Goal: Task Accomplishment & Management: Manage account settings

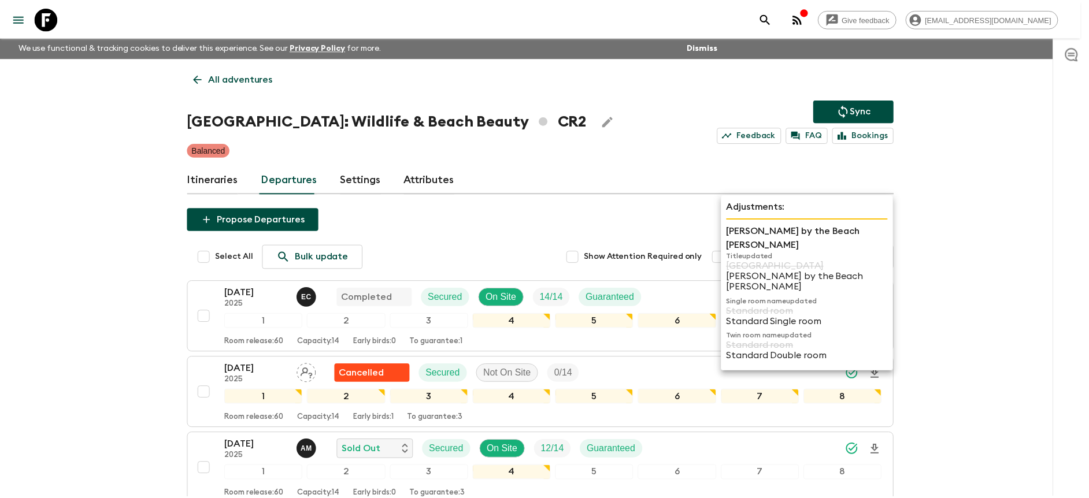
scroll to position [668, 0]
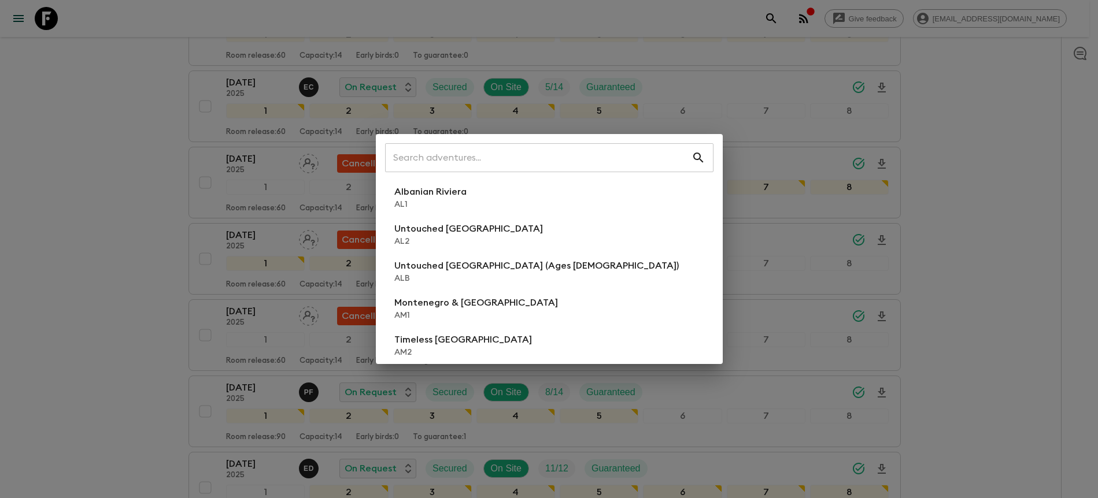
click at [981, 211] on div "​ Albanian Riviera [GEOGRAPHIC_DATA] Untouched [GEOGRAPHIC_DATA] [GEOGRAPHIC_DA…" at bounding box center [549, 249] width 1098 height 498
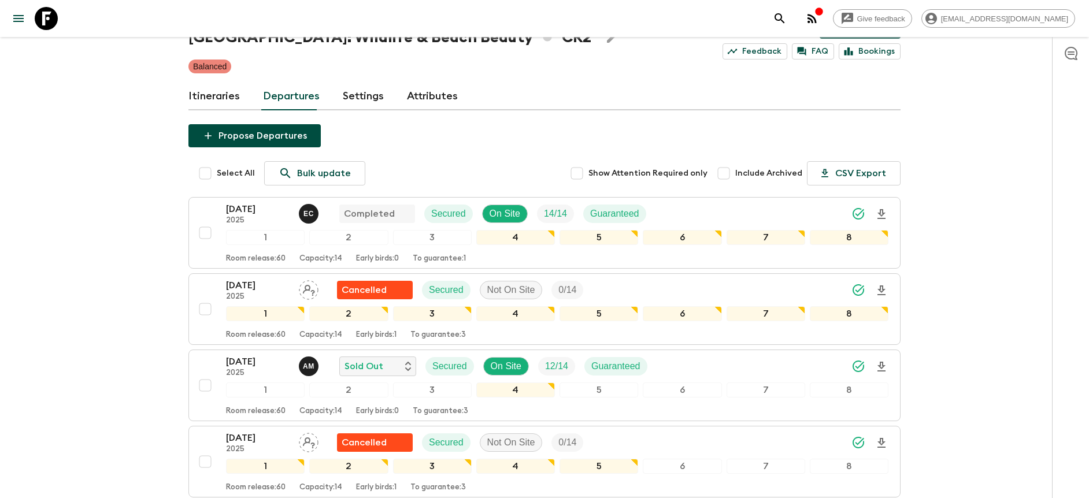
scroll to position [0, 0]
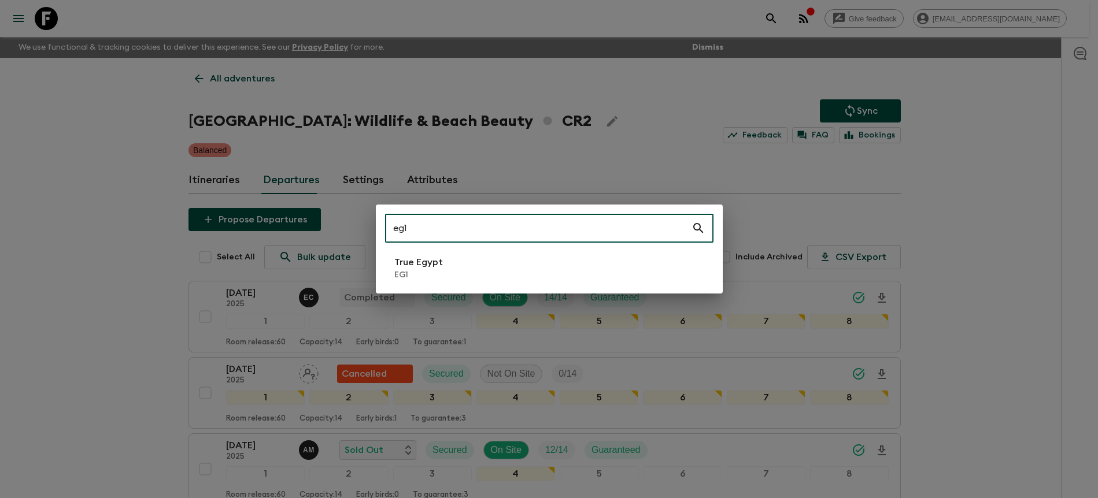
type input "eg1"
click at [536, 280] on li "True Egypt EG1" at bounding box center [549, 268] width 328 height 32
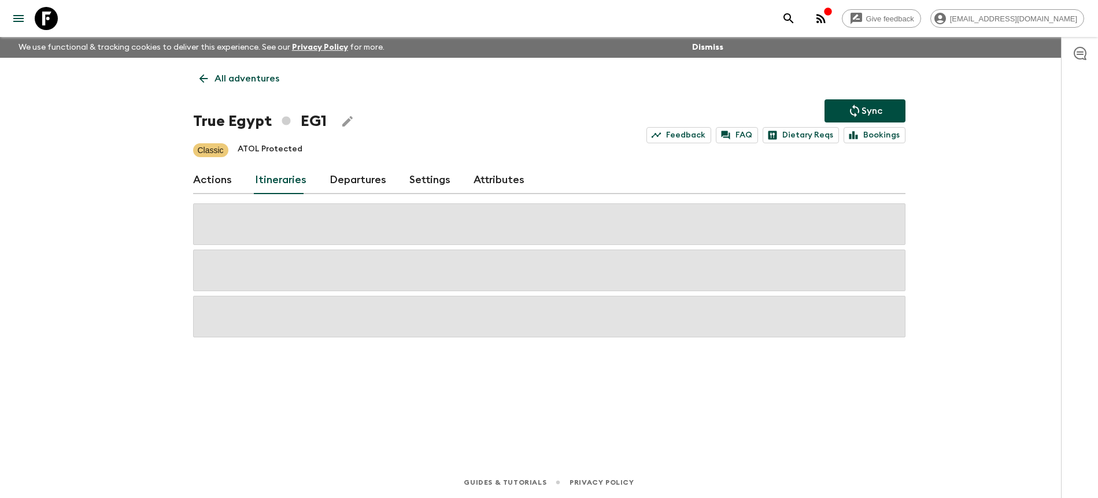
click at [347, 186] on link "Departures" at bounding box center [358, 181] width 57 height 28
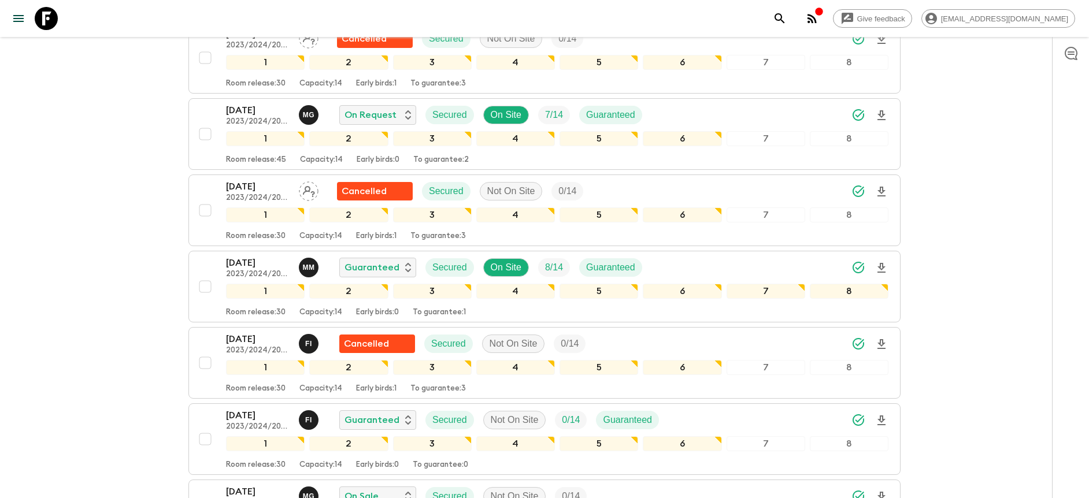
scroll to position [1120, 0]
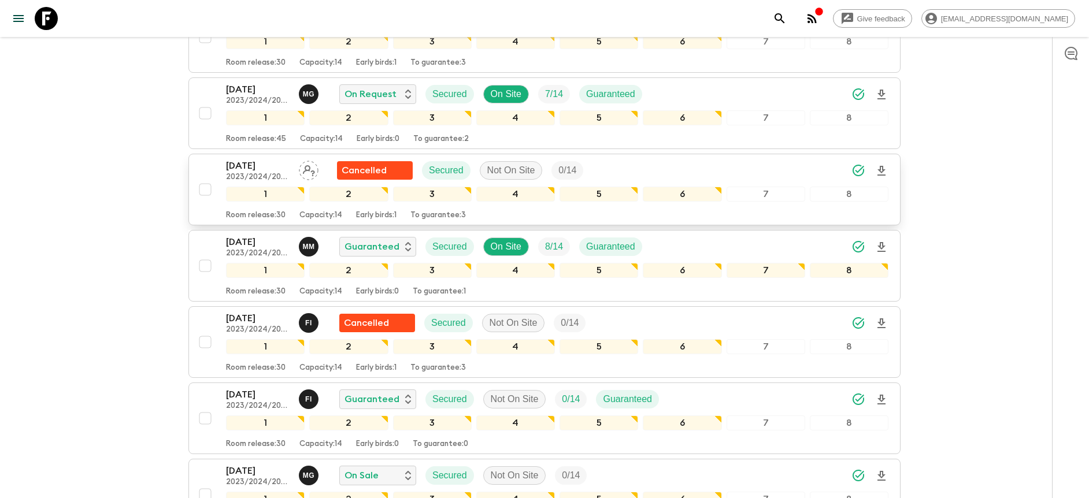
click at [632, 174] on div "[DATE] 2023/2024/2025 Cancelled Secured Not On Site 0 / 14" at bounding box center [557, 170] width 663 height 23
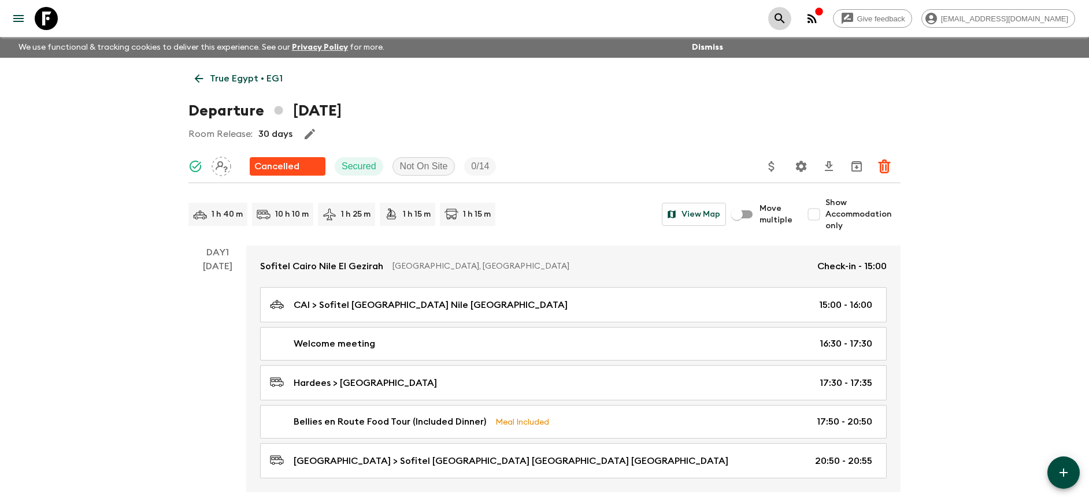
click at [787, 17] on icon "search adventures" at bounding box center [780, 19] width 14 height 14
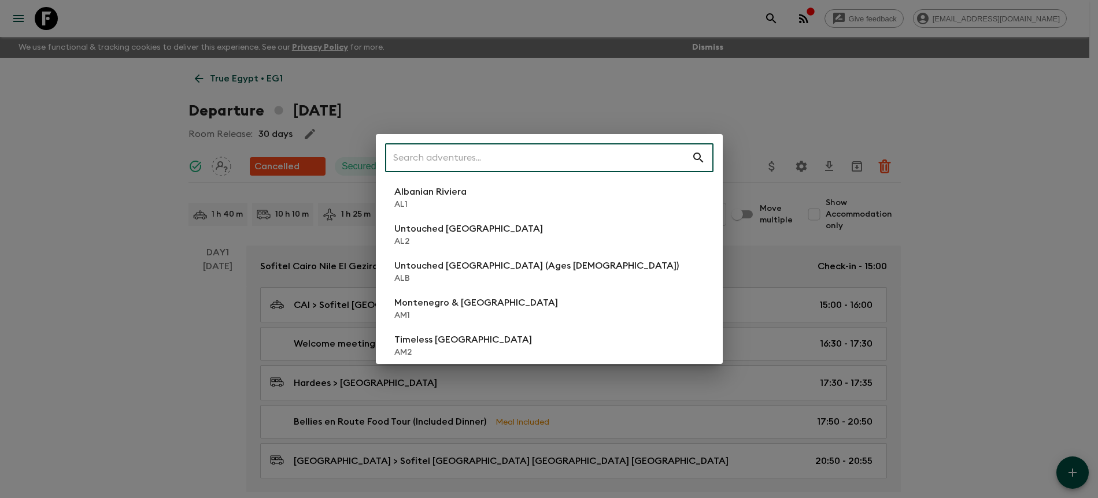
click at [824, 101] on div "​ Albanian Riviera [GEOGRAPHIC_DATA] Untouched [GEOGRAPHIC_DATA] [GEOGRAPHIC_DA…" at bounding box center [549, 249] width 1098 height 498
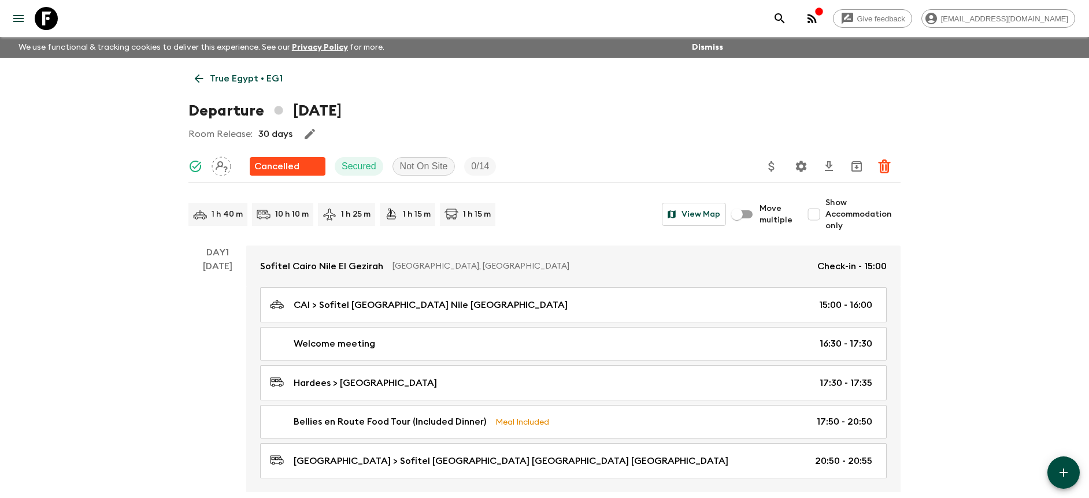
click at [15, 23] on icon "menu" at bounding box center [19, 19] width 14 height 14
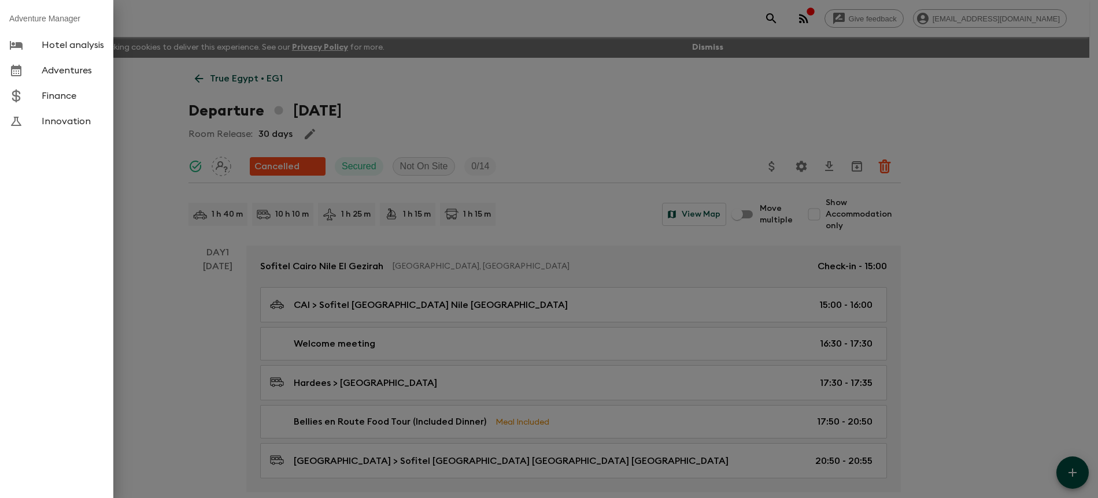
click at [837, 114] on div at bounding box center [549, 249] width 1098 height 498
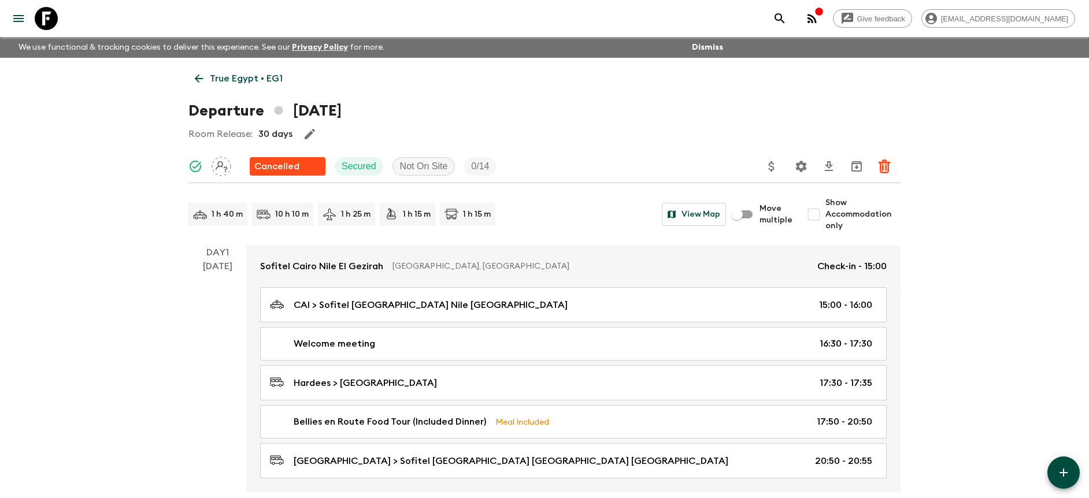
click at [819, 17] on icon "button" at bounding box center [813, 19] width 14 height 14
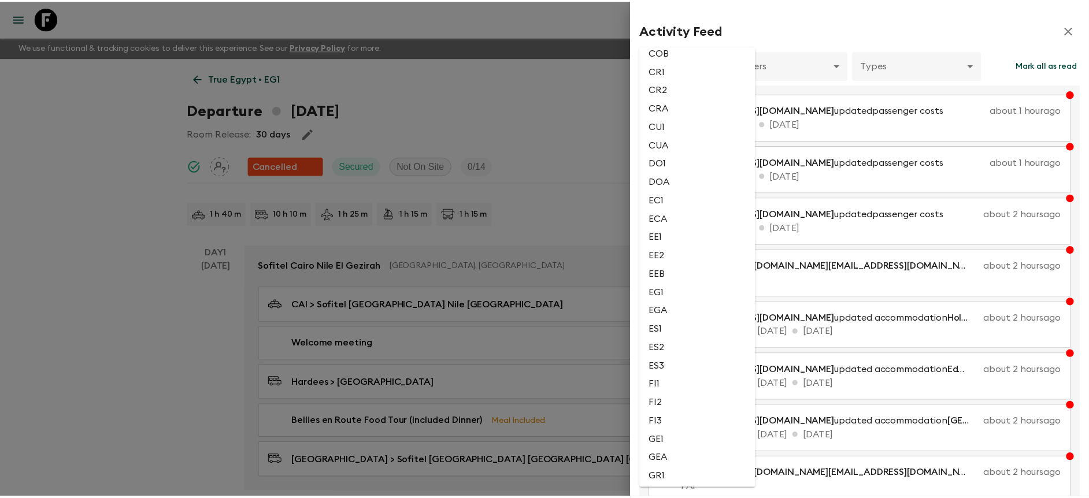
scroll to position [708, 0]
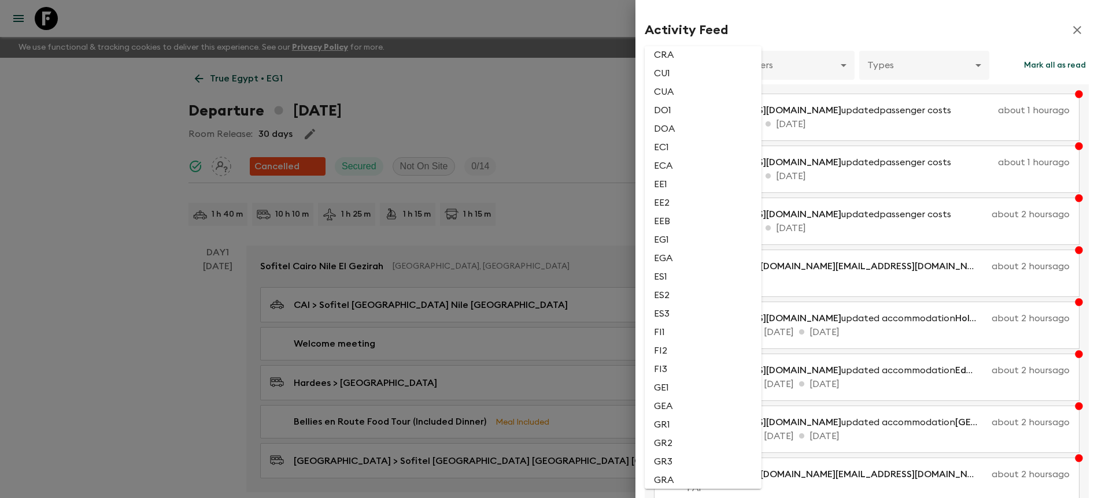
click at [671, 240] on li "EG1" at bounding box center [703, 240] width 117 height 19
type input "db2f6547-1a74-4fb9-9958-8b5d324a8749"
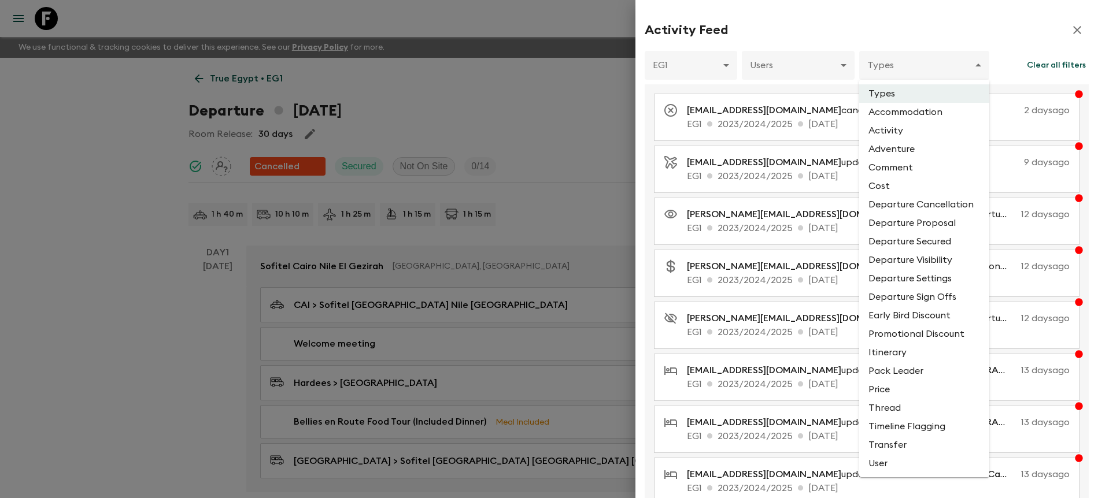
click at [925, 202] on li "Departure Cancellation" at bounding box center [924, 204] width 130 height 19
type input "DEPARTURE_CANCELLATION"
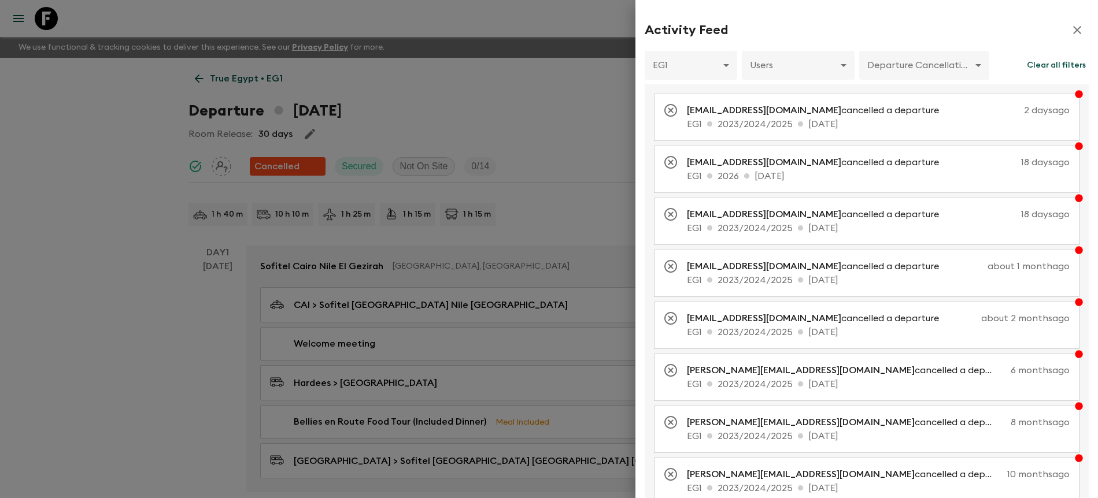
click at [598, 112] on div at bounding box center [549, 249] width 1098 height 498
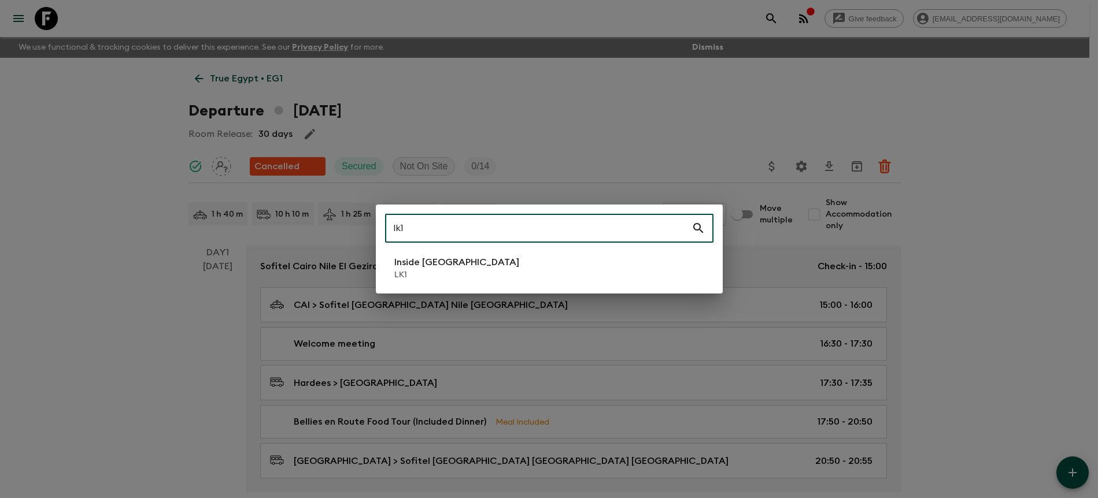
type input "lk1"
click at [438, 273] on p "LK1" at bounding box center [456, 275] width 125 height 12
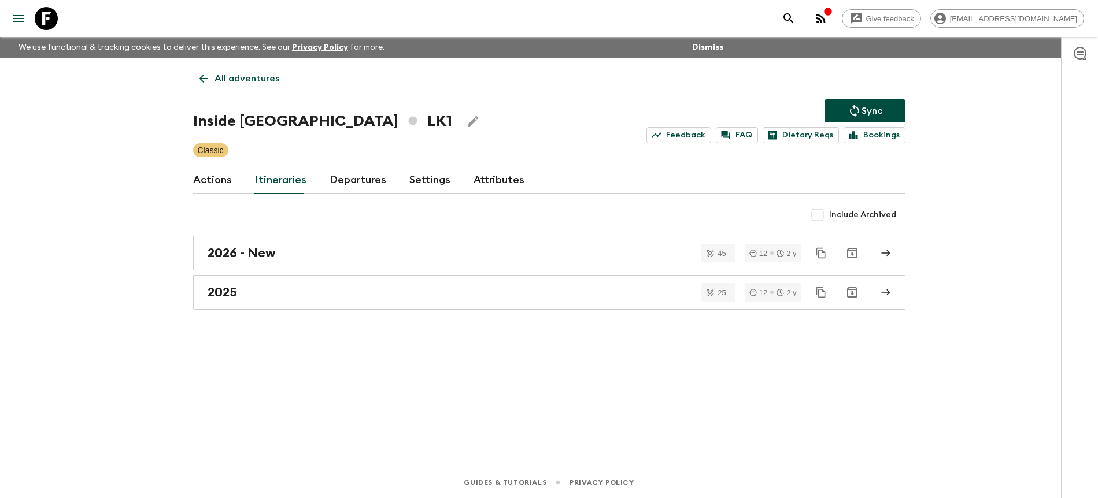
click at [330, 180] on link "Departures" at bounding box center [358, 181] width 57 height 28
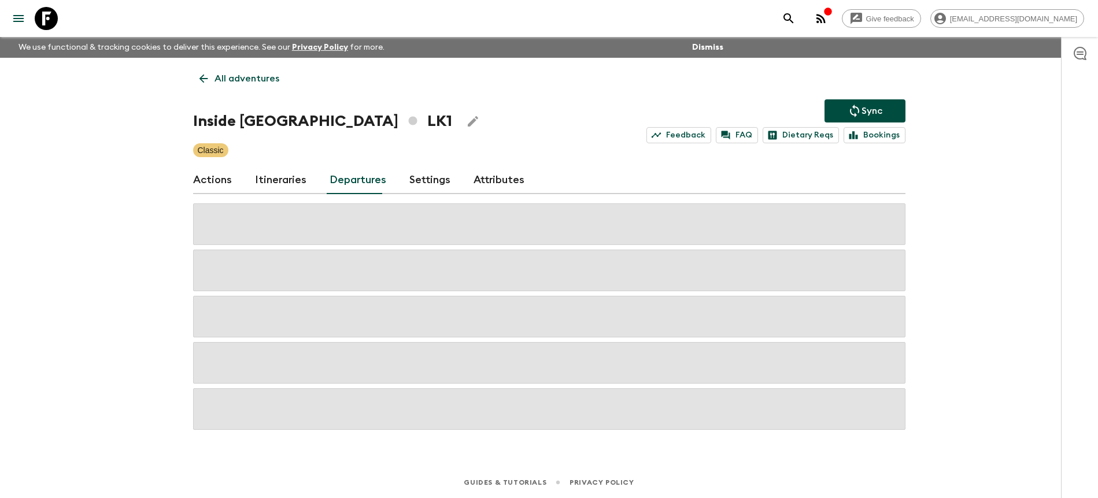
click at [922, 193] on div "Give feedback [PERSON_NAME][EMAIL_ADDRESS][DOMAIN_NAME] We use functional & tra…" at bounding box center [549, 249] width 1098 height 498
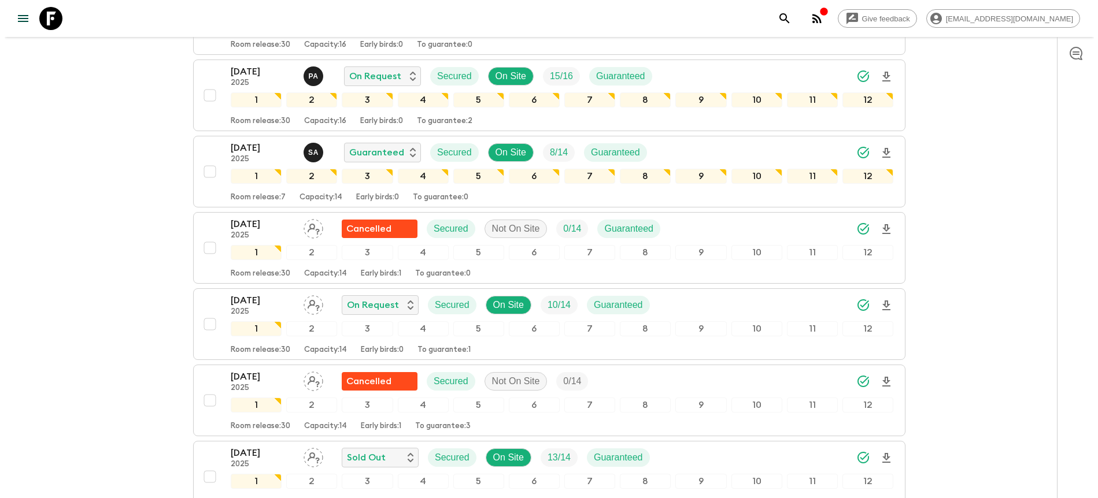
scroll to position [1070, 0]
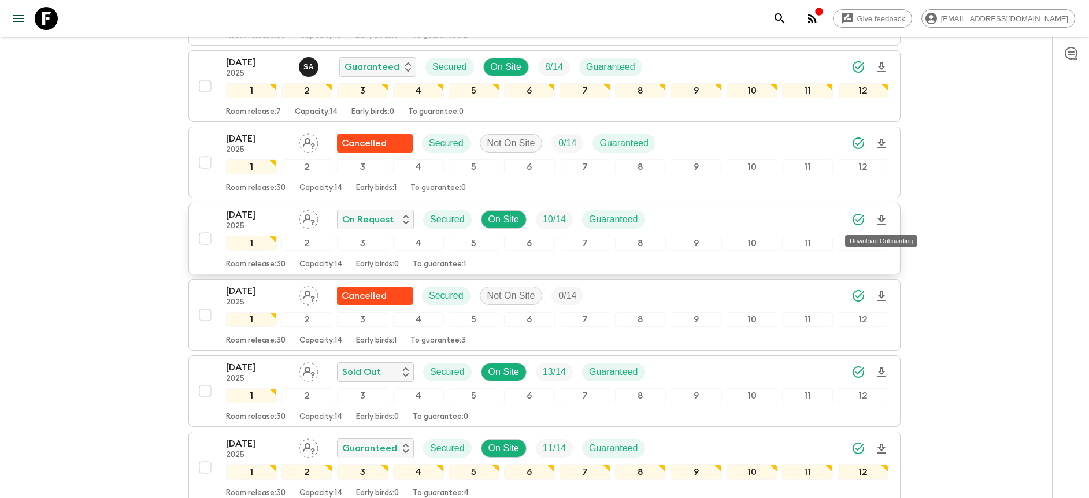
click at [883, 215] on icon "Download Onboarding" at bounding box center [882, 220] width 14 height 14
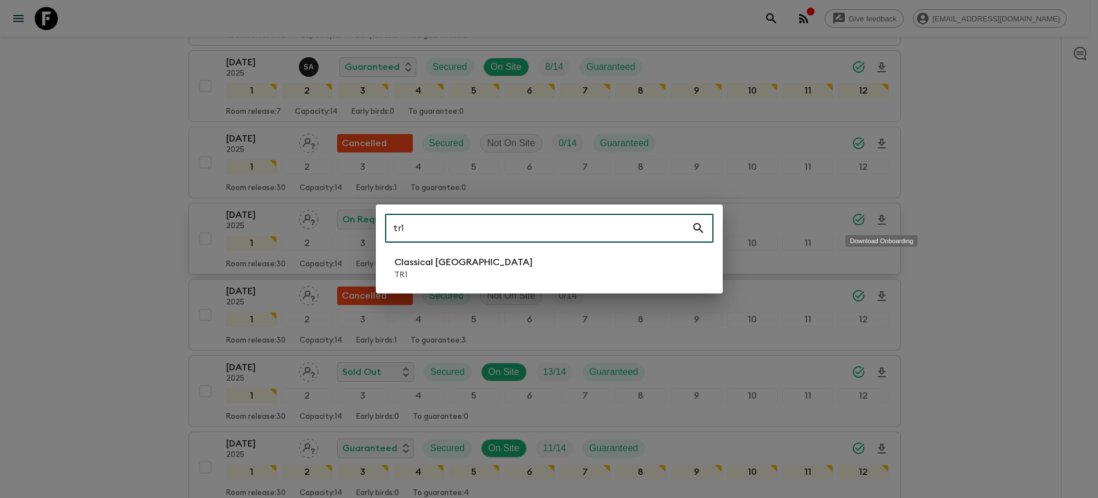
type input "tr1"
click at [642, 257] on li "Classical Türkiye TR1" at bounding box center [549, 268] width 328 height 32
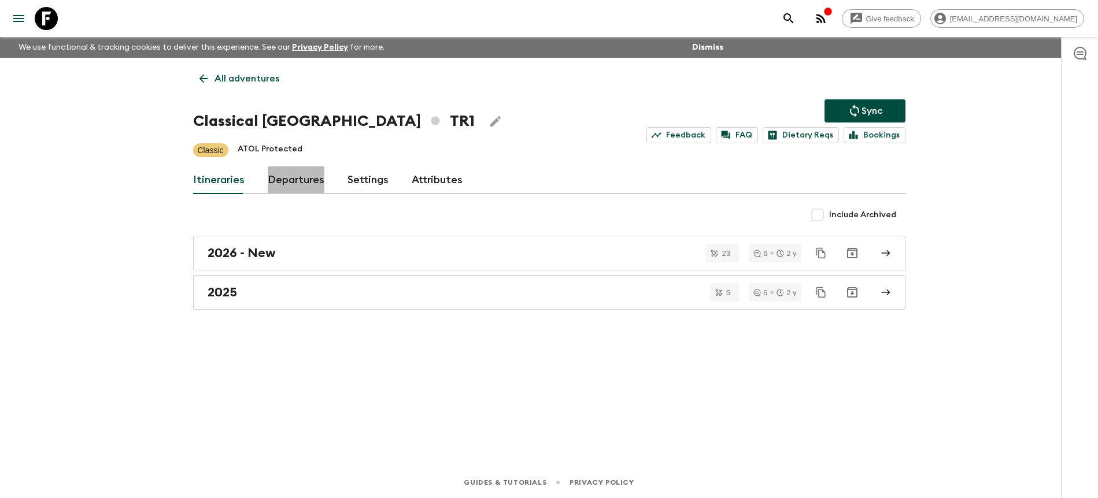
click at [304, 189] on link "Departures" at bounding box center [296, 181] width 57 height 28
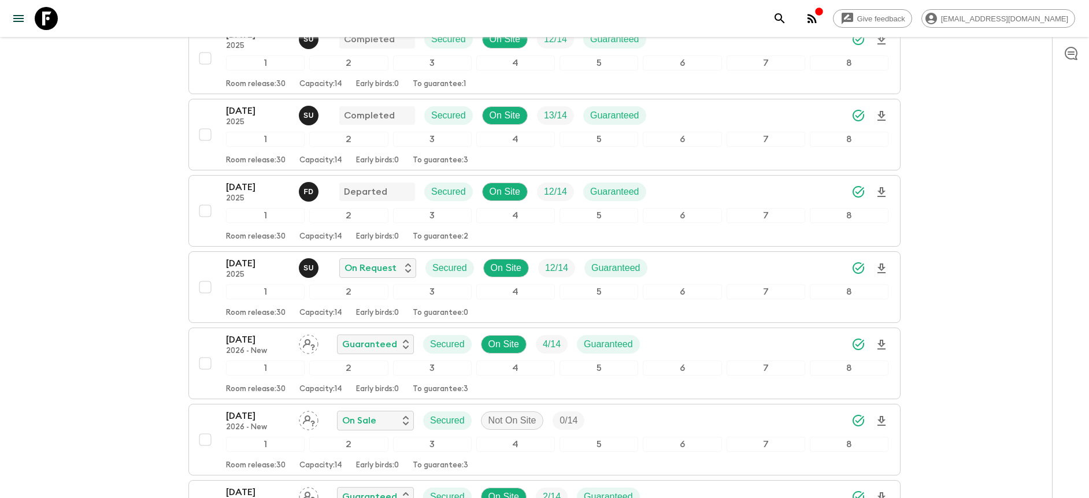
scroll to position [337, 0]
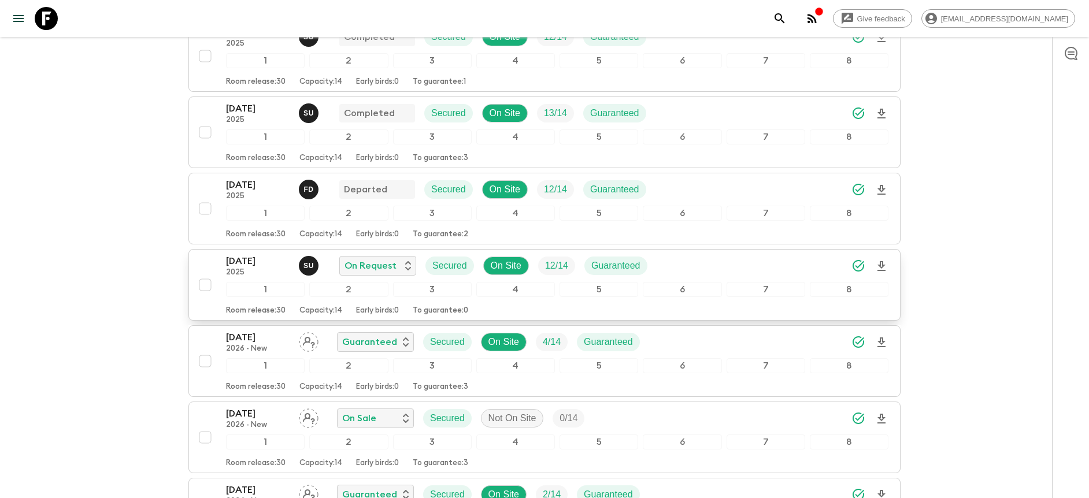
click at [760, 276] on div "[DATE] 2025 S U On Request Secured On Site 12 / 14 Guaranteed" at bounding box center [557, 265] width 663 height 23
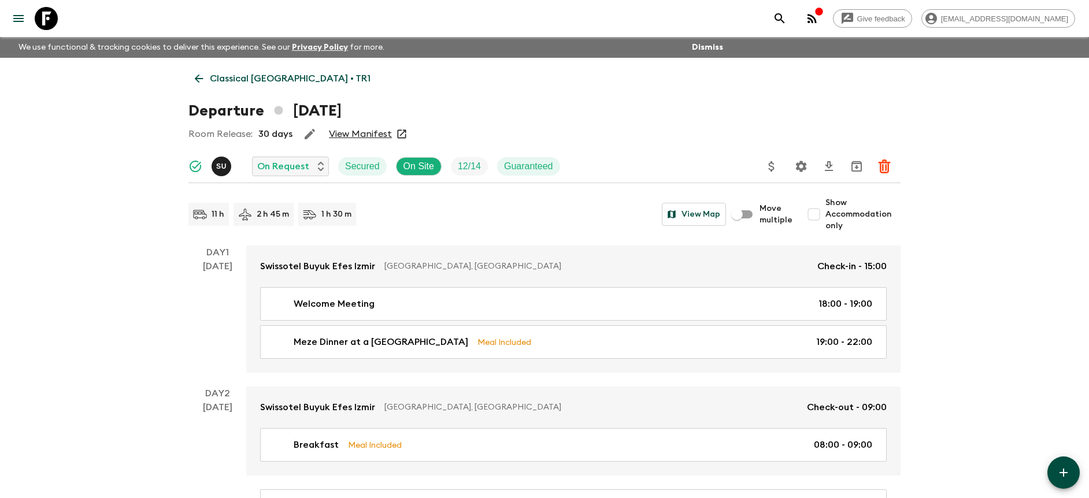
click at [856, 221] on span "Show Accommodation only" at bounding box center [863, 214] width 75 height 35
click at [826, 221] on input "Show Accommodation only" at bounding box center [814, 214] width 23 height 23
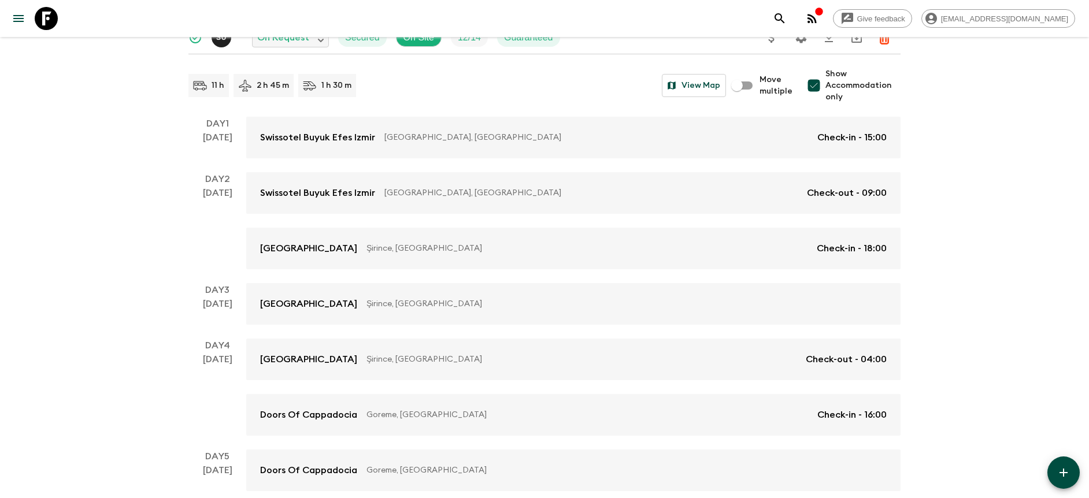
scroll to position [133, 0]
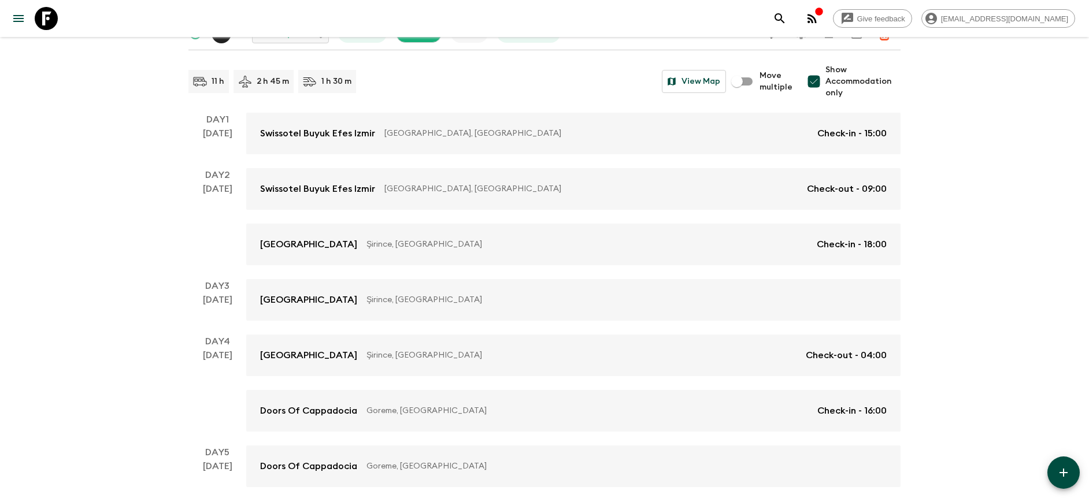
click at [870, 86] on span "Show Accommodation only" at bounding box center [863, 81] width 75 height 35
click at [826, 86] on input "Show Accommodation only" at bounding box center [814, 81] width 23 height 23
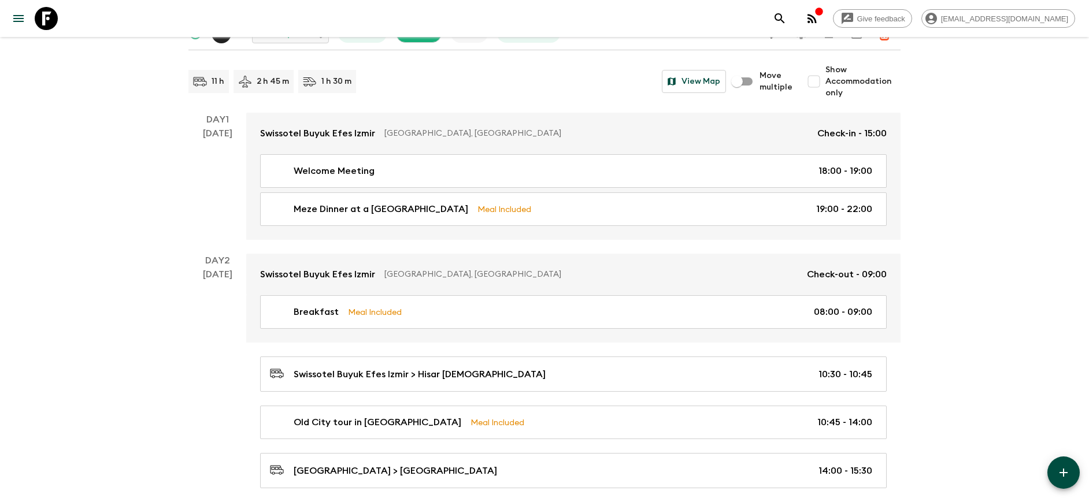
click at [851, 86] on span "Show Accommodation only" at bounding box center [863, 81] width 75 height 35
click at [826, 86] on input "Show Accommodation only" at bounding box center [814, 81] width 23 height 23
checkbox input "true"
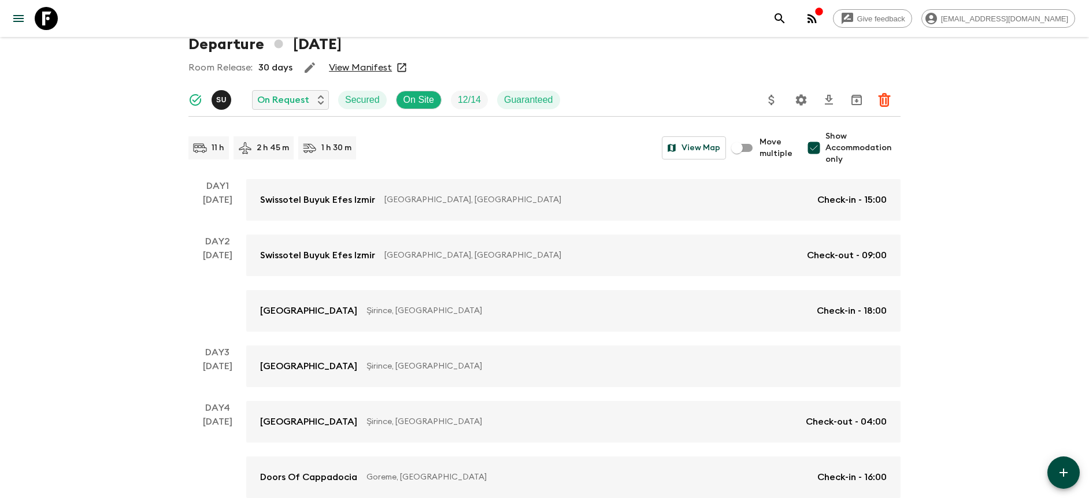
scroll to position [0, 0]
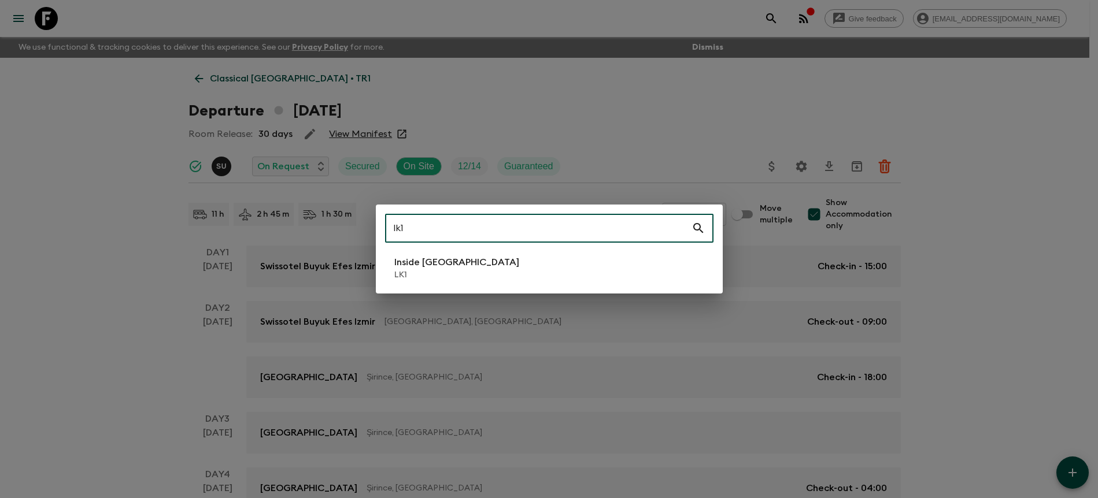
type input "lk1"
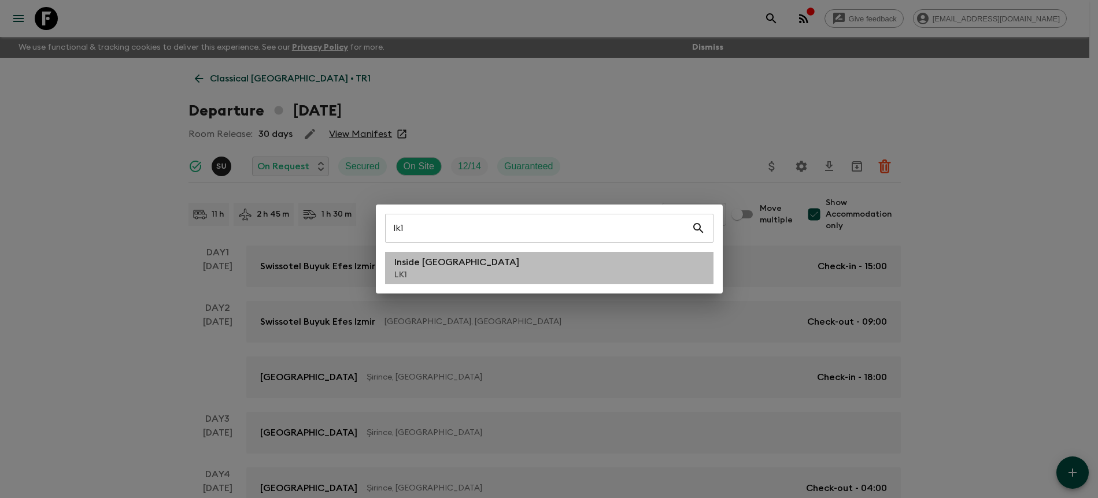
click at [596, 258] on li "Inside [GEOGRAPHIC_DATA] LK1" at bounding box center [549, 268] width 328 height 32
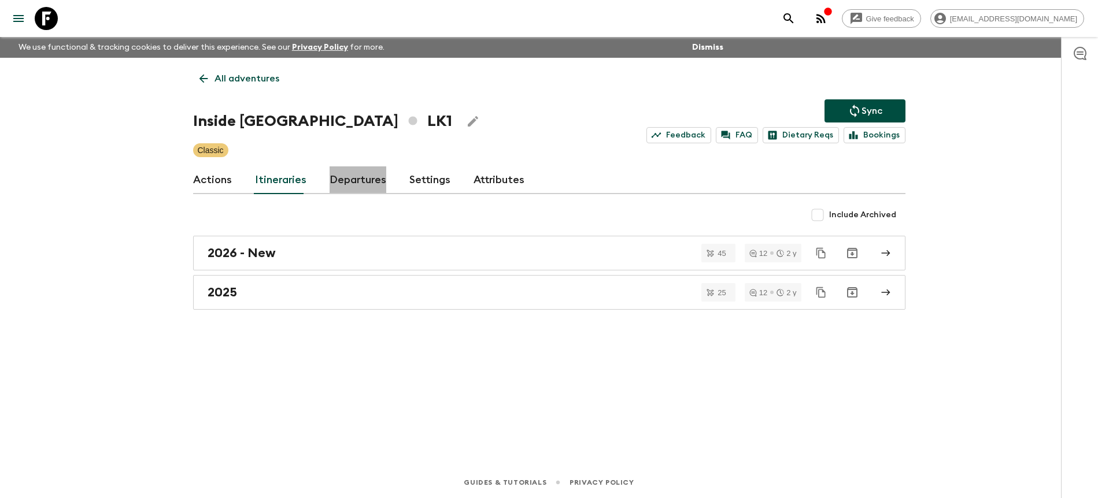
click at [378, 185] on link "Departures" at bounding box center [358, 181] width 57 height 28
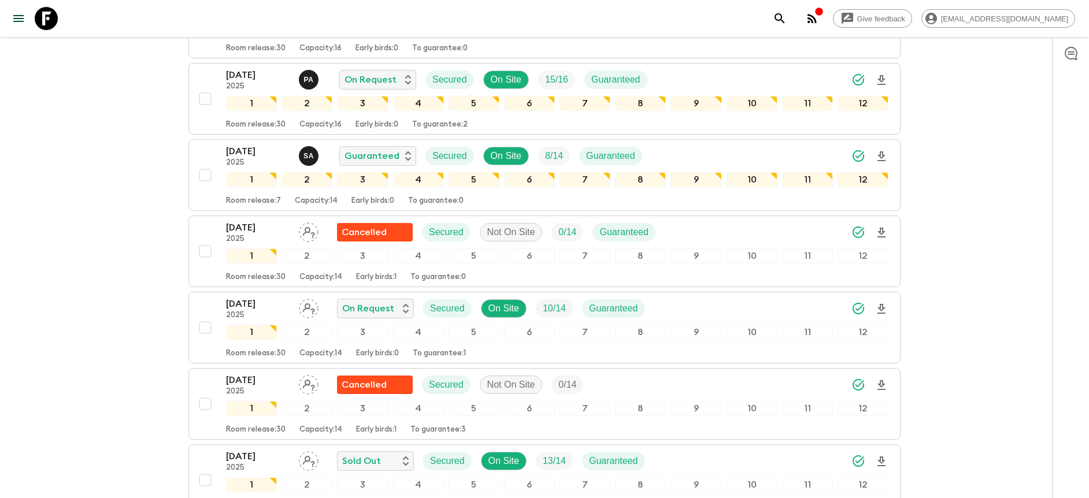
scroll to position [982, 0]
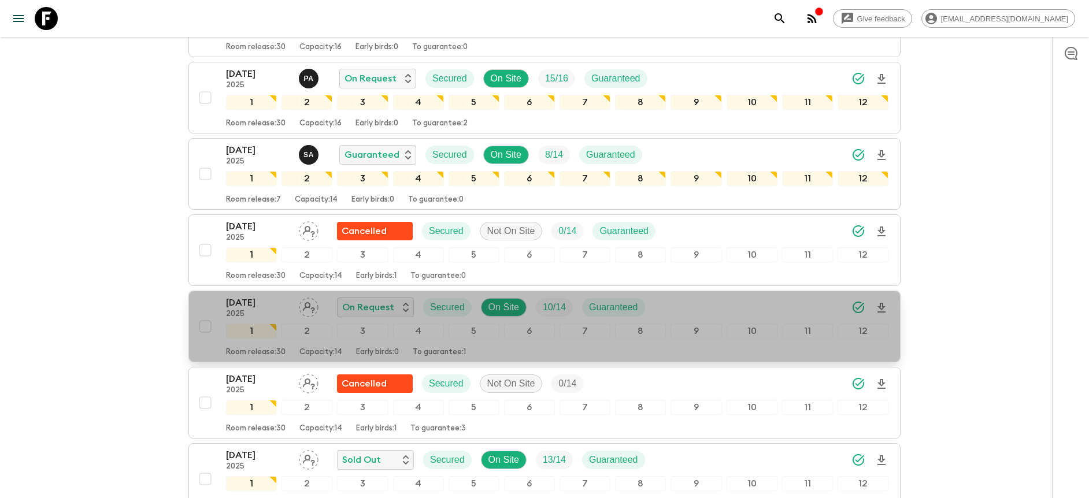
click at [800, 301] on div "[DATE] 2025 On Request Secured On Site 10 / 14 Guaranteed" at bounding box center [557, 307] width 663 height 23
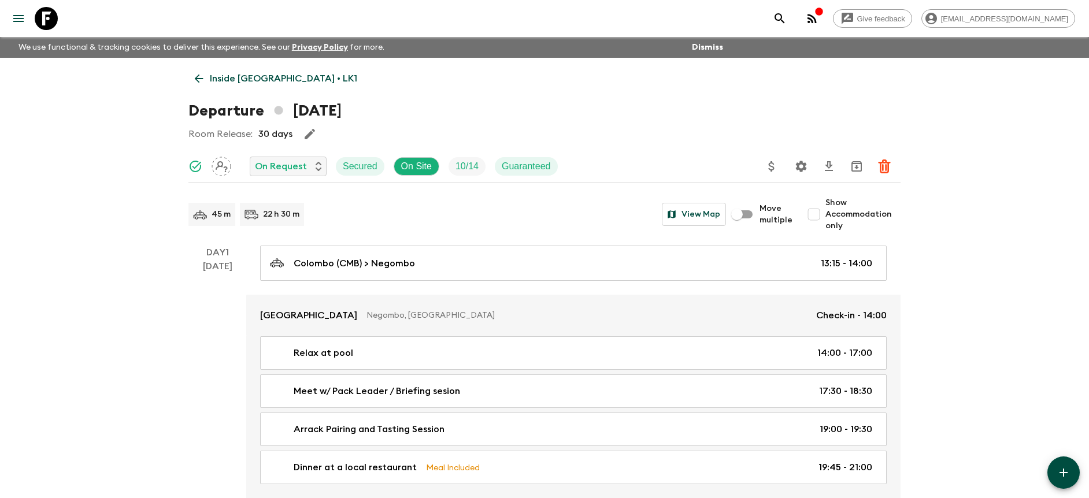
click at [838, 210] on span "Show Accommodation only" at bounding box center [863, 214] width 75 height 35
click at [826, 210] on input "Show Accommodation only" at bounding box center [814, 214] width 23 height 23
checkbox input "true"
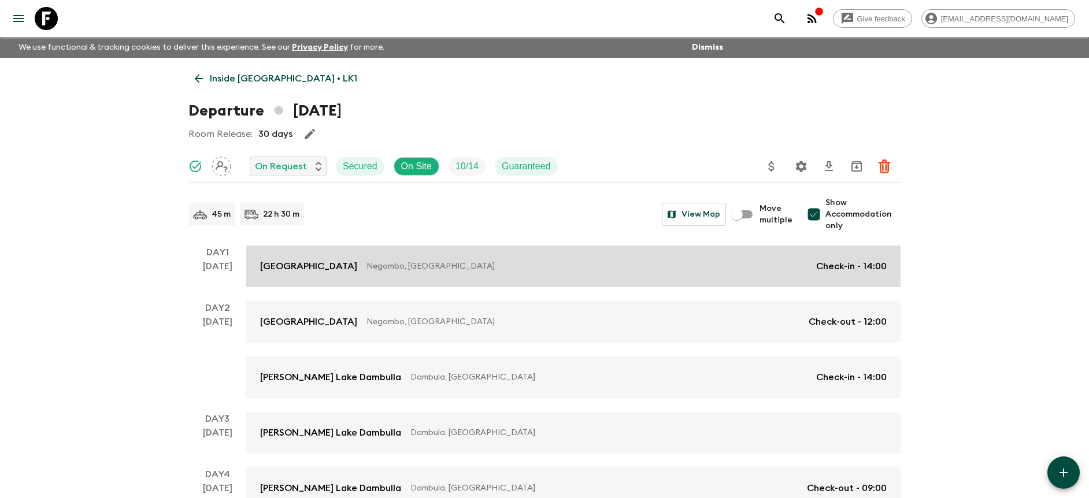
click at [837, 258] on link "Jetwing Lagoon Negombo, [GEOGRAPHIC_DATA] Check-in - 14:00" at bounding box center [573, 267] width 655 height 42
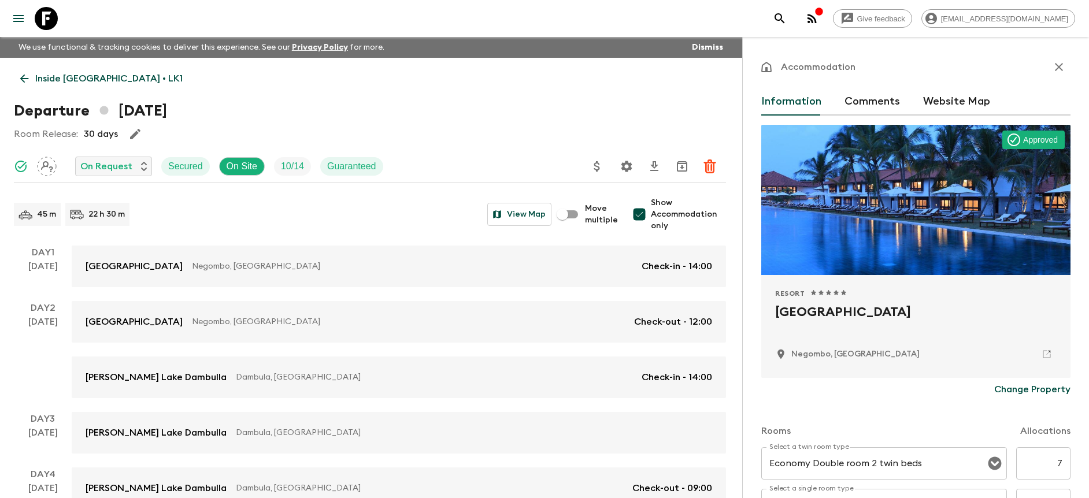
click at [1052, 62] on icon "button" at bounding box center [1059, 67] width 14 height 14
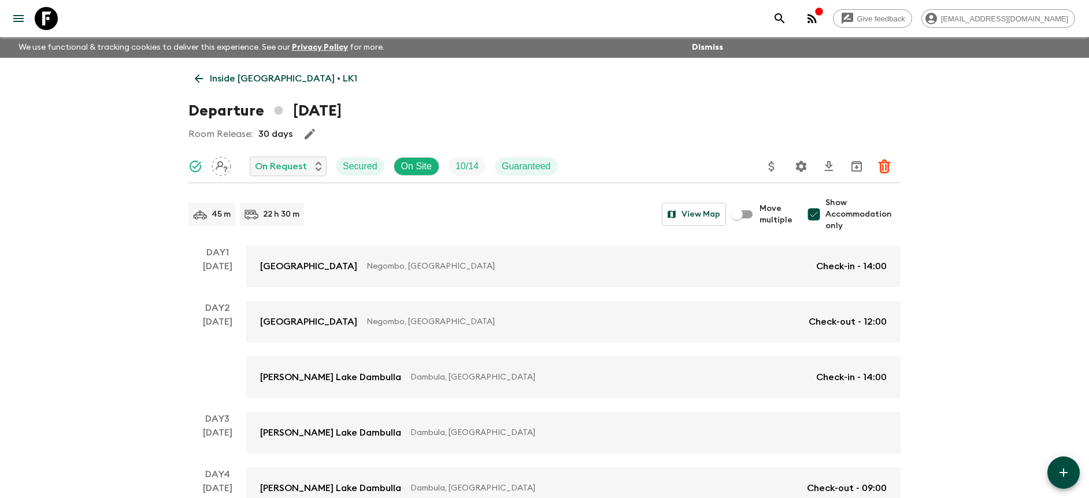
click at [796, 171] on icon "Settings" at bounding box center [802, 167] width 14 height 14
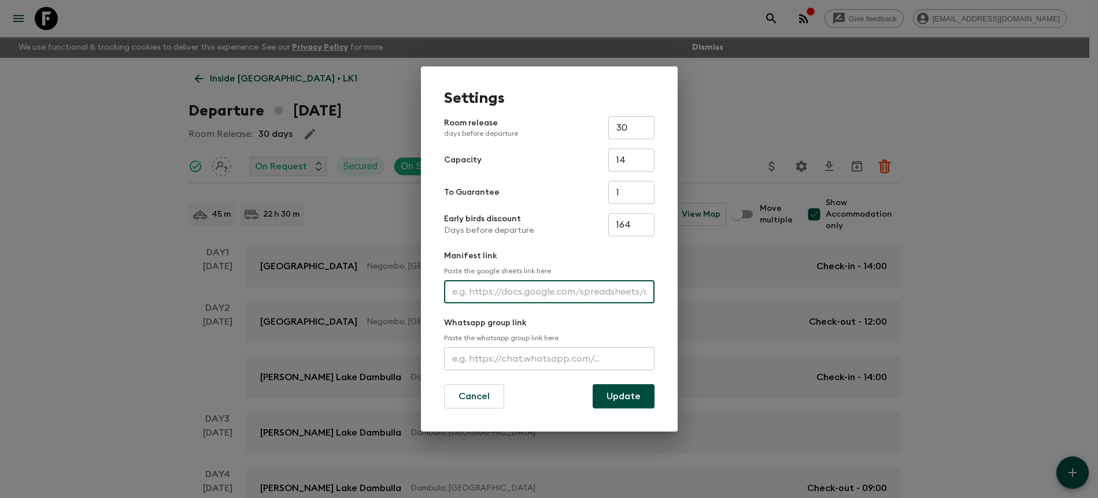
click at [562, 286] on input "text" at bounding box center [549, 291] width 210 height 23
paste input "[URL][DOMAIN_NAME]"
type input "[URL][DOMAIN_NAME]"
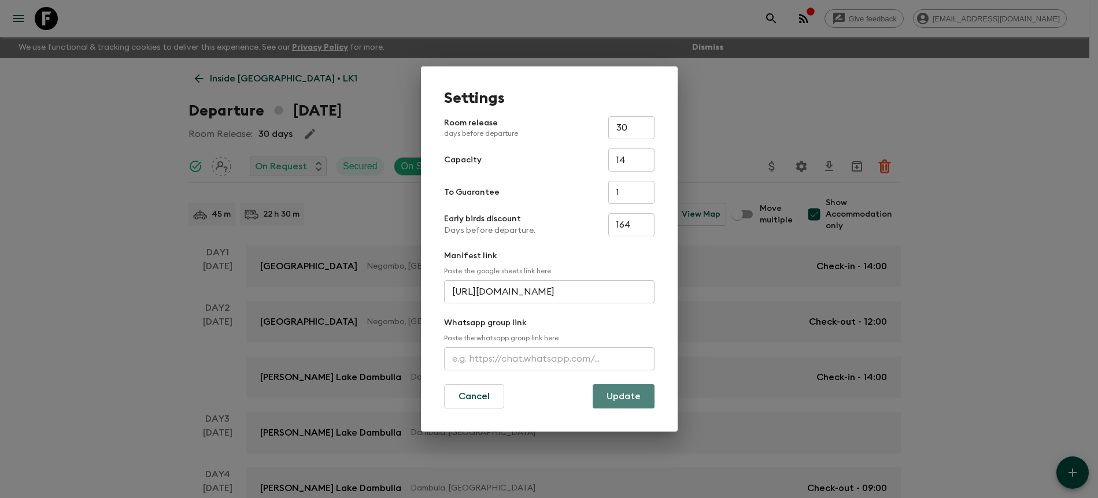
click at [634, 391] on button "Update" at bounding box center [624, 397] width 62 height 24
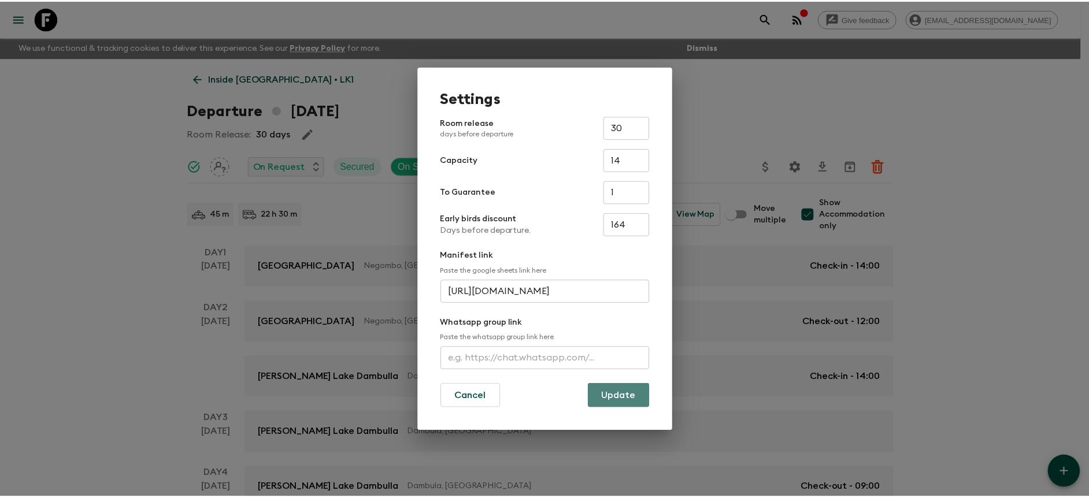
scroll to position [0, 0]
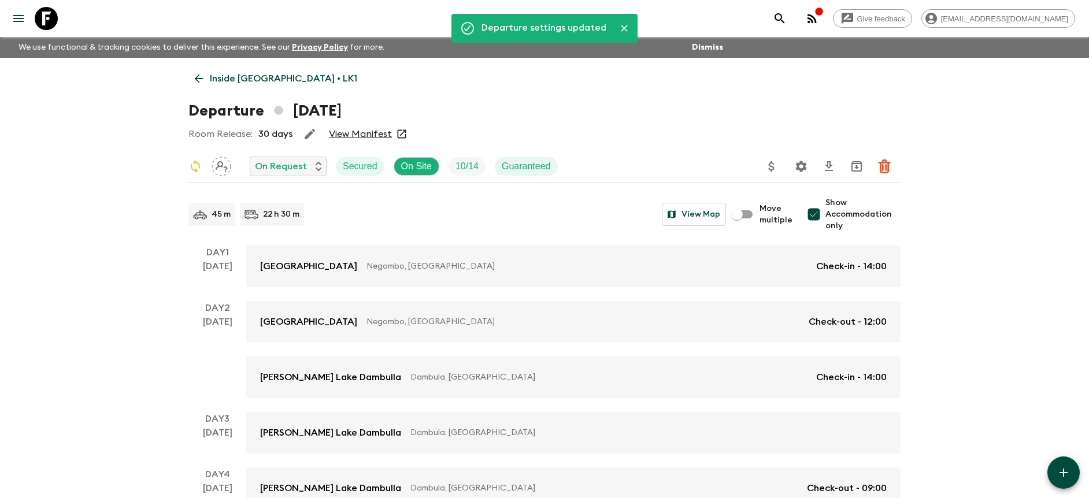
click at [378, 134] on link "View Manifest" at bounding box center [360, 134] width 63 height 12
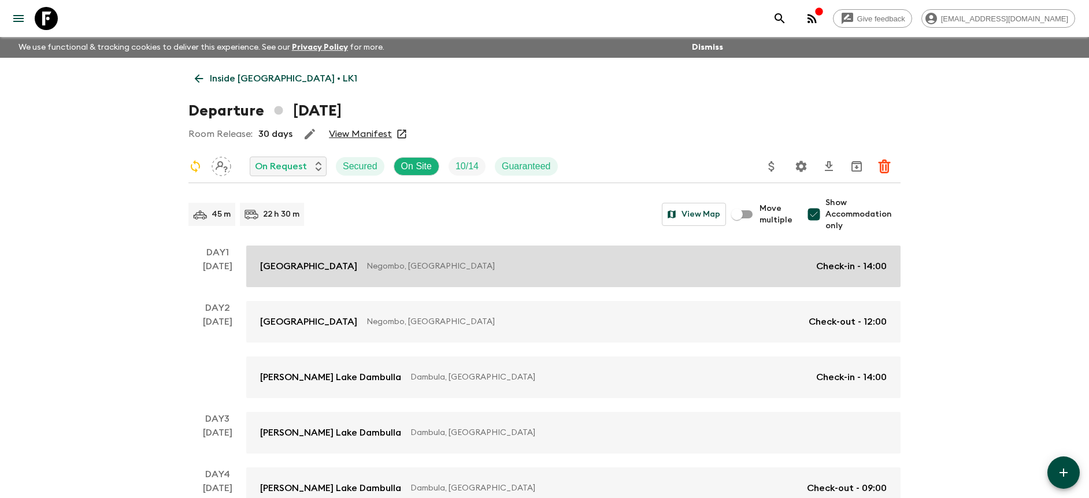
click at [845, 247] on link "Jetwing Lagoon Negombo, [GEOGRAPHIC_DATA] Check-in - 14:00" at bounding box center [573, 267] width 655 height 42
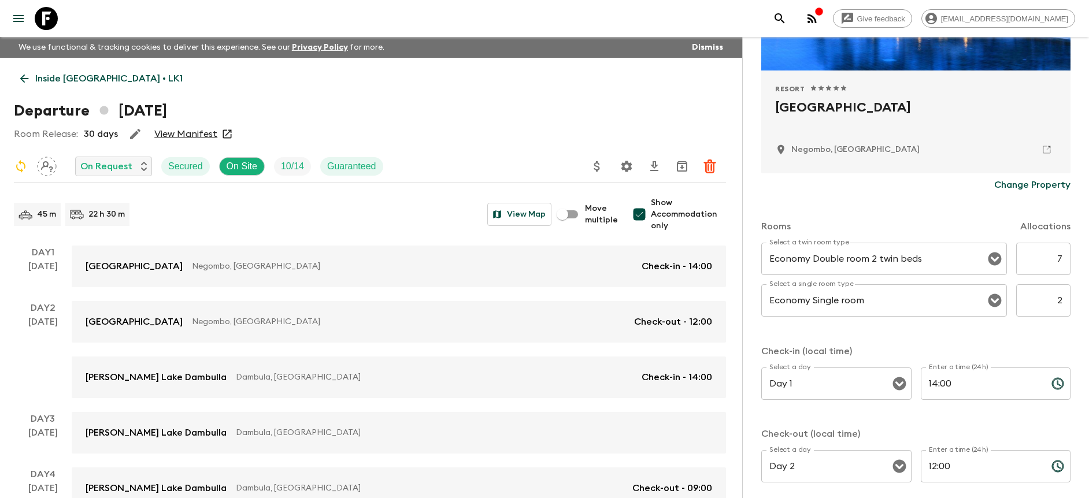
scroll to position [205, 0]
drag, startPoint x: 1036, startPoint y: 260, endPoint x: 1133, endPoint y: 265, distance: 97.3
type input "6"
click at [1050, 295] on input "2" at bounding box center [1044, 300] width 54 height 32
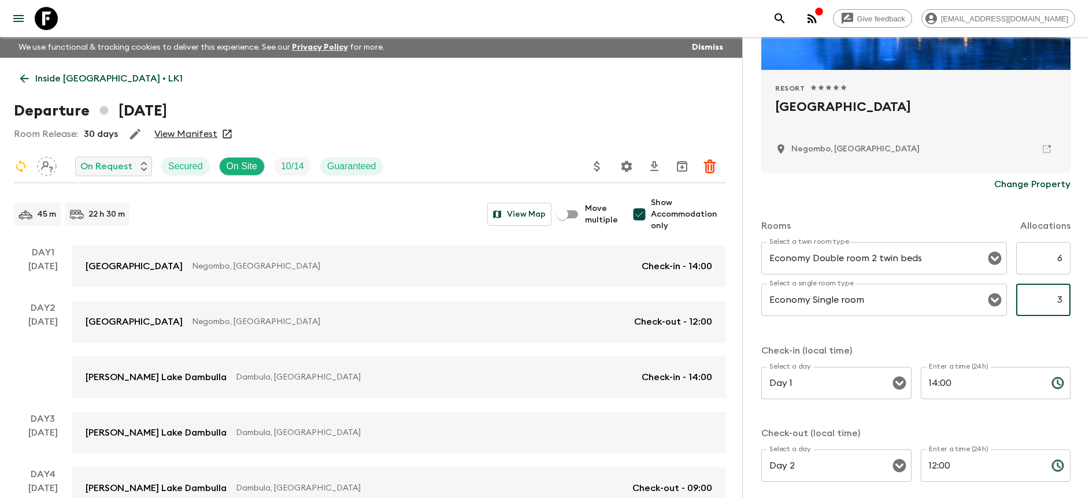
type input "3"
click at [1038, 328] on div "Select a twin room type Economy Double room 2 twin beds Select a twin room type…" at bounding box center [916, 286] width 309 height 88
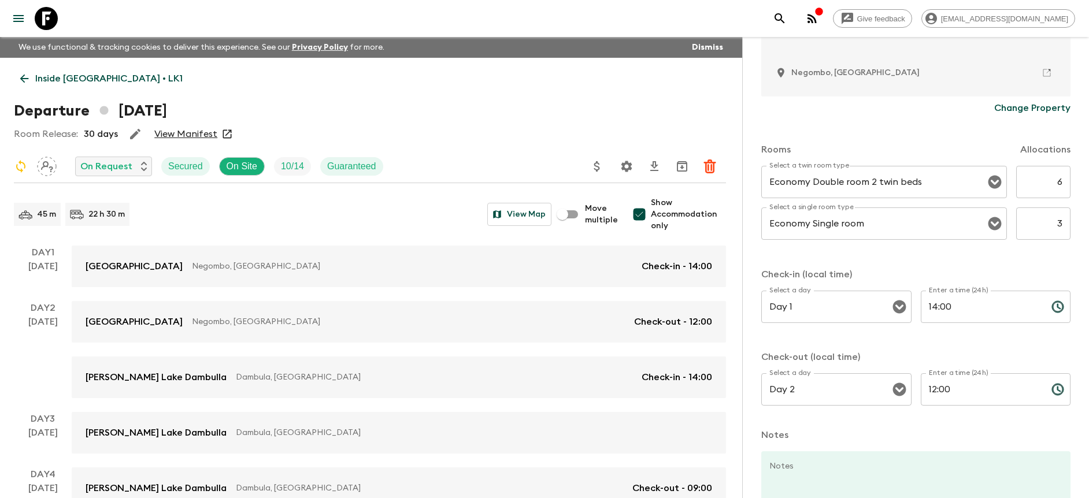
scroll to position [371, 0]
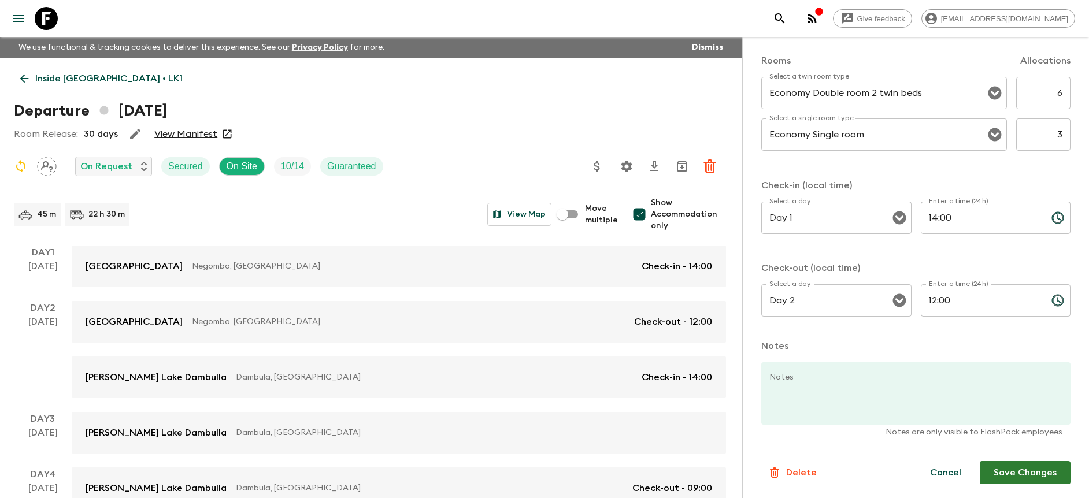
click at [1026, 481] on button "Save Changes" at bounding box center [1025, 472] width 91 height 23
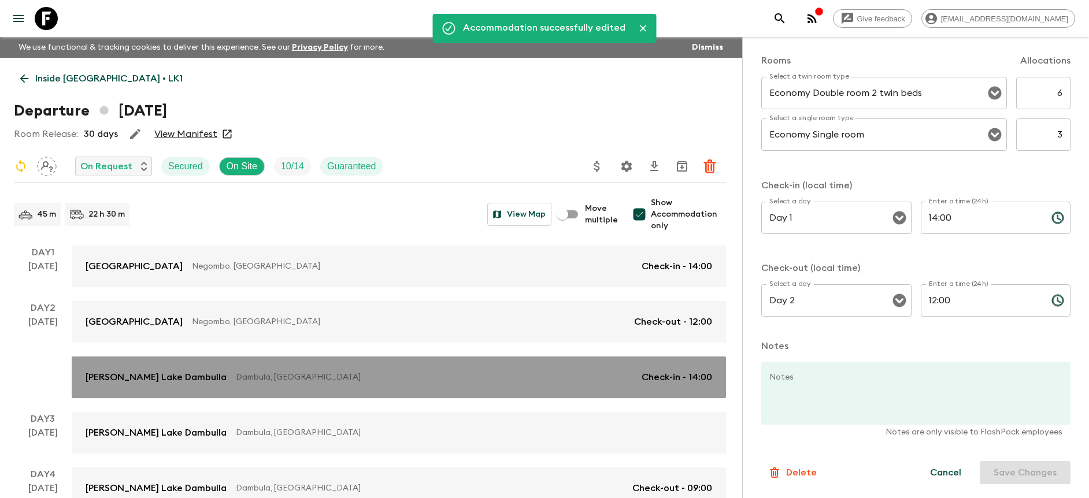
click at [538, 371] on div "[PERSON_NAME][GEOGRAPHIC_DATA], [GEOGRAPHIC_DATA] Check-in - 14:00" at bounding box center [399, 378] width 627 height 14
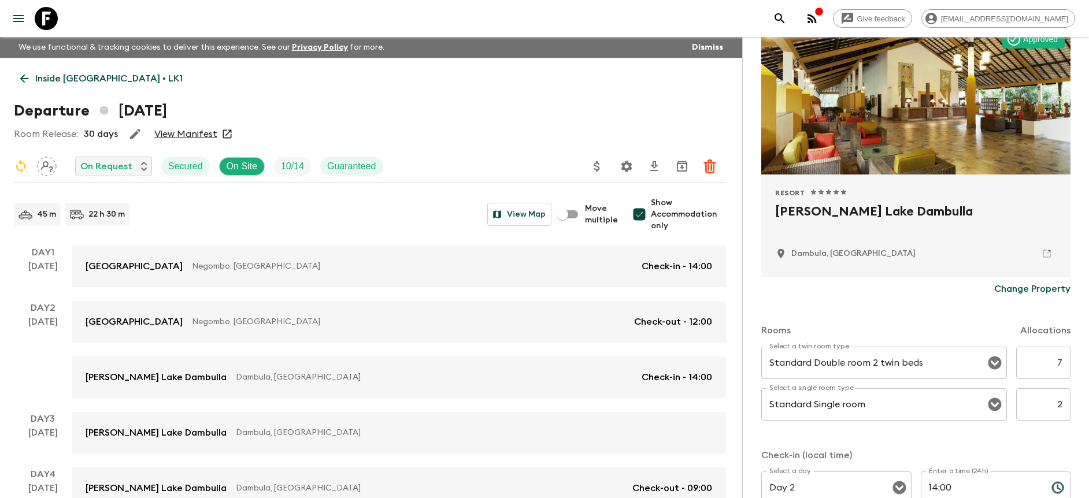
scroll to position [110, 0]
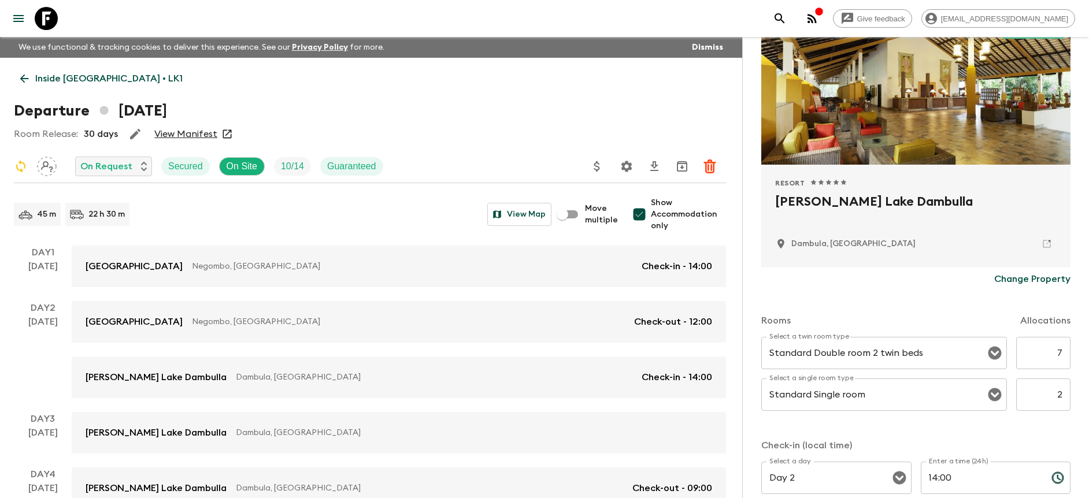
click at [1050, 343] on input "7" at bounding box center [1044, 353] width 54 height 32
drag, startPoint x: 1035, startPoint y: 344, endPoint x: 1098, endPoint y: 341, distance: 62.5
click at [1068, 356] on div "Accommodation Information Comments Website Map Approved Resort 1 Star 2 Stars 3…" at bounding box center [915, 286] width 347 height 498
drag, startPoint x: 1059, startPoint y: 354, endPoint x: 1032, endPoint y: 353, distance: 27.2
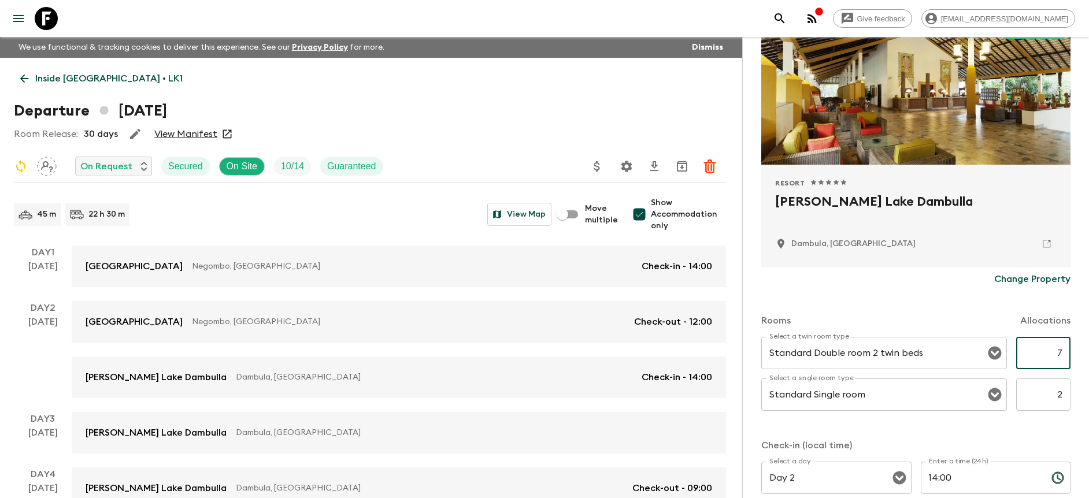
click at [1035, 353] on input "7" at bounding box center [1044, 353] width 54 height 32
type input "6"
click at [1059, 396] on input "2" at bounding box center [1044, 395] width 54 height 32
type input "3"
click at [1007, 437] on div "Rooms Allocations Select a twin room type Standard Double room 2 twin beds Sele…" at bounding box center [916, 441] width 309 height 300
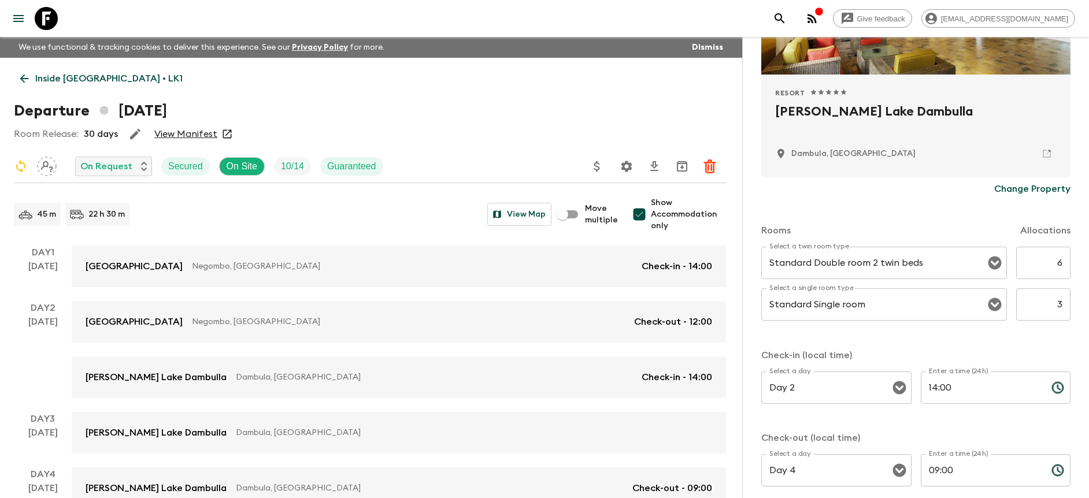
scroll to position [371, 0]
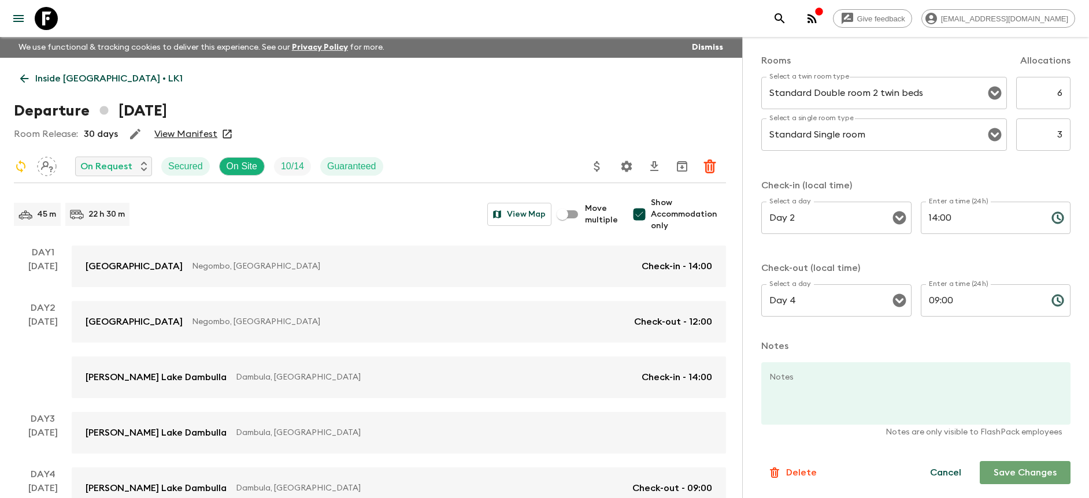
click at [1000, 467] on button "Save Changes" at bounding box center [1025, 472] width 91 height 23
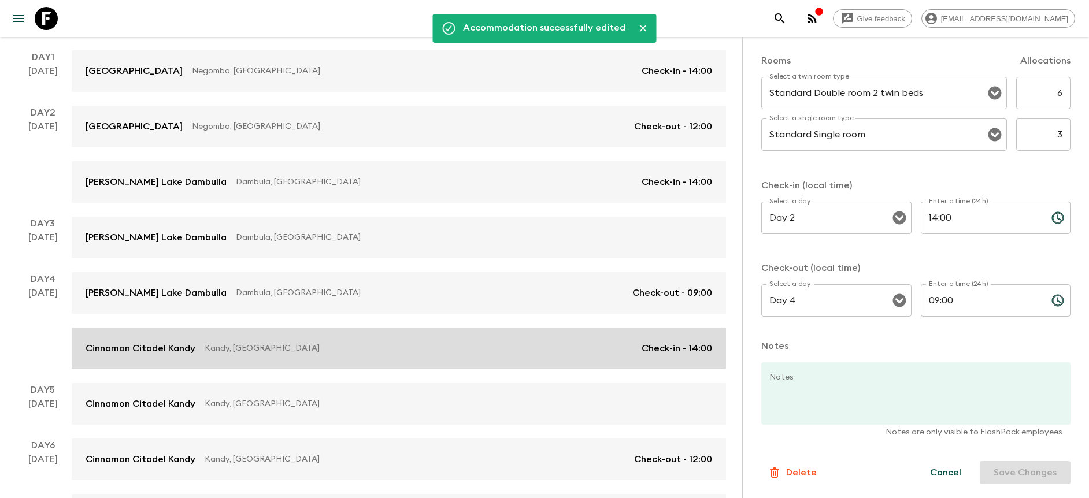
scroll to position [197, 0]
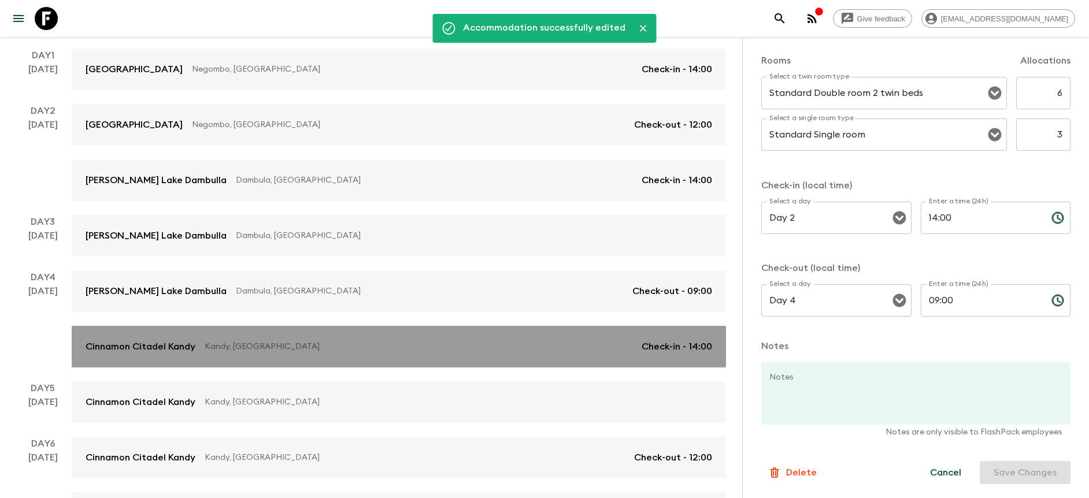
click at [555, 341] on p "Kandy, [GEOGRAPHIC_DATA]" at bounding box center [419, 347] width 428 height 12
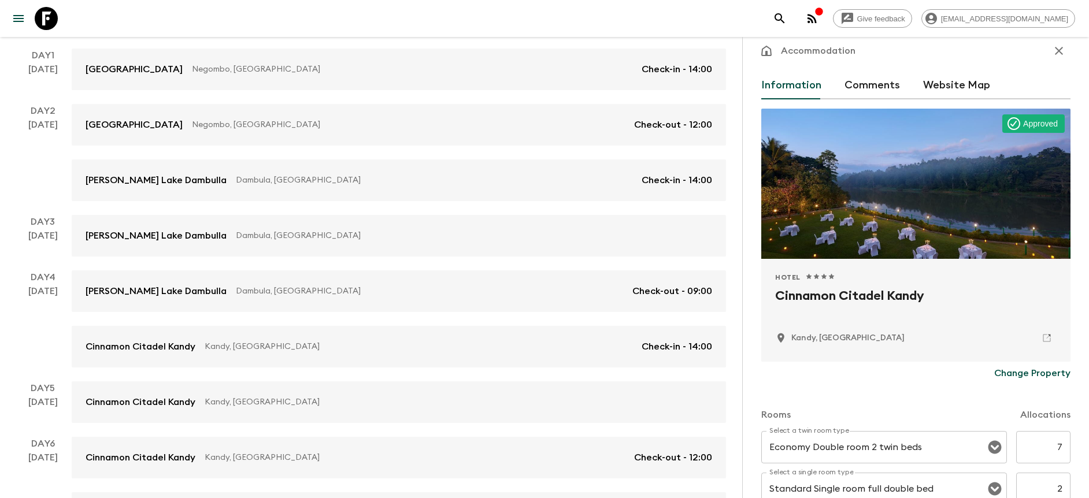
scroll to position [110, 0]
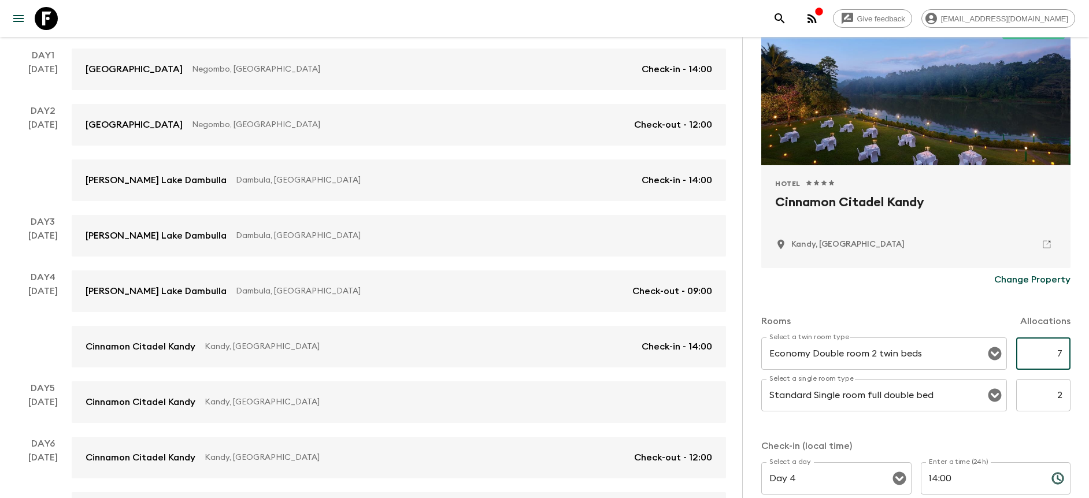
drag, startPoint x: 1036, startPoint y: 343, endPoint x: 1078, endPoint y: 350, distance: 42.8
click at [1078, 350] on div "Accommodation Information Comments Website Map Approved Hotel 1 Star 2 Stars 3 …" at bounding box center [915, 286] width 347 height 498
type input "6"
drag, startPoint x: 1022, startPoint y: 386, endPoint x: 1103, endPoint y: 400, distance: 82.2
click at [1089, 400] on html "Give feedback [PERSON_NAME][EMAIL_ADDRESS][DOMAIN_NAME] We use functional & tra…" at bounding box center [544, 450] width 1089 height 1295
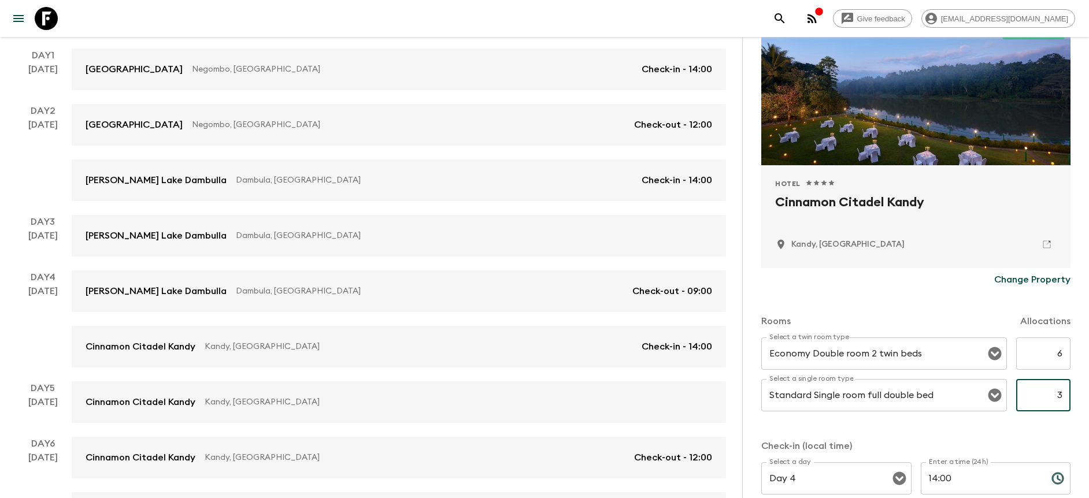
type input "3"
click at [1003, 425] on div "Select a twin room type Economy Double room 2 twin beds Select a twin room type…" at bounding box center [916, 382] width 309 height 88
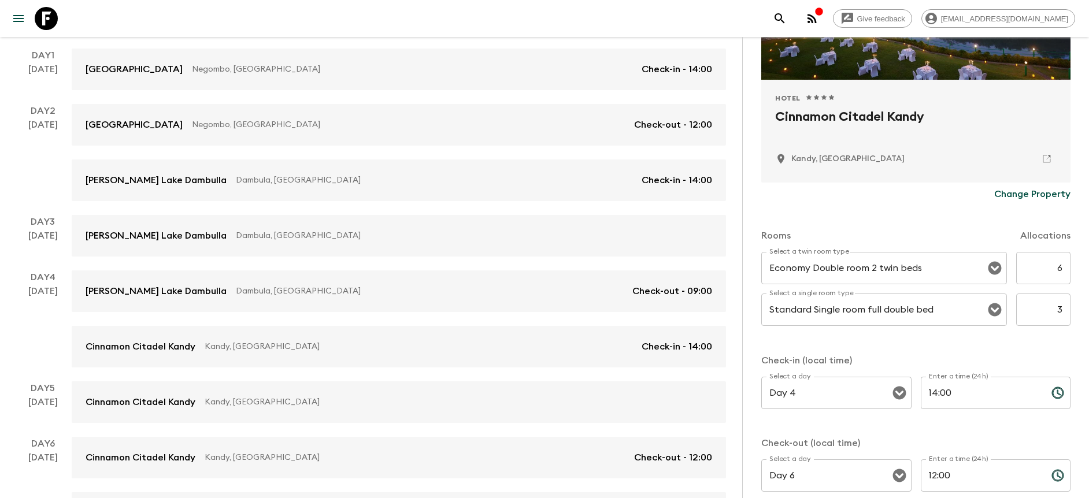
scroll to position [371, 0]
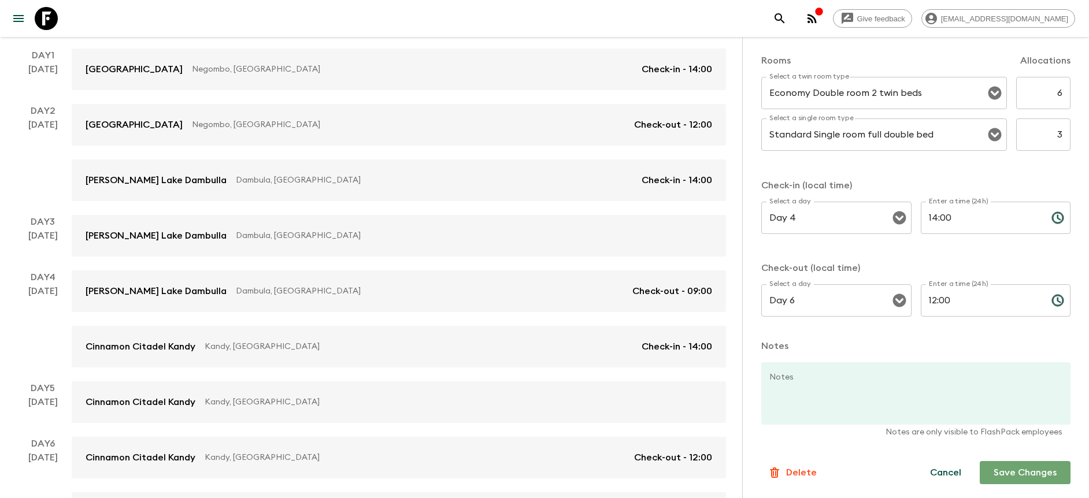
click at [1036, 469] on button "Save Changes" at bounding box center [1025, 472] width 91 height 23
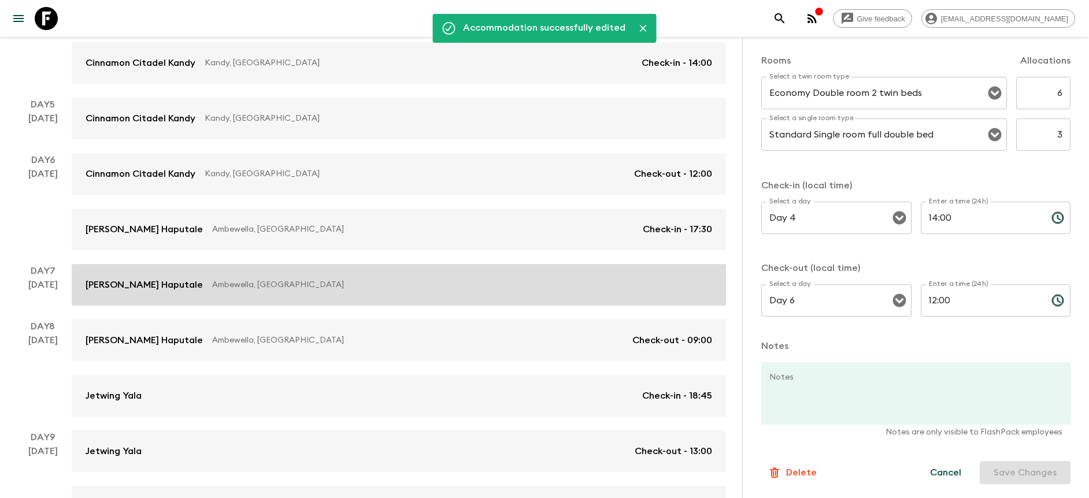
scroll to position [485, 0]
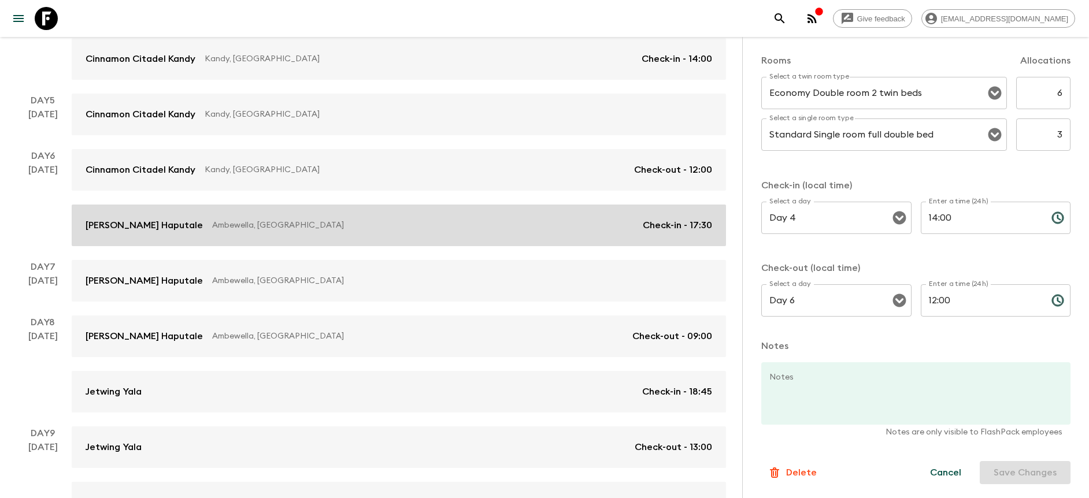
click at [437, 237] on link "[PERSON_NAME] Haputale Ambewella, [GEOGRAPHIC_DATA] Check-in - 17:30" at bounding box center [399, 226] width 655 height 42
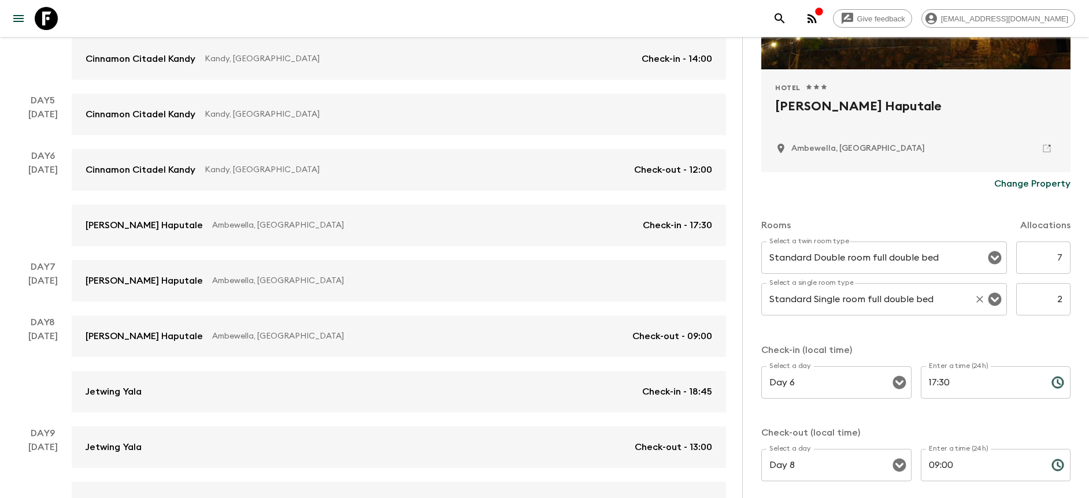
scroll to position [218, 0]
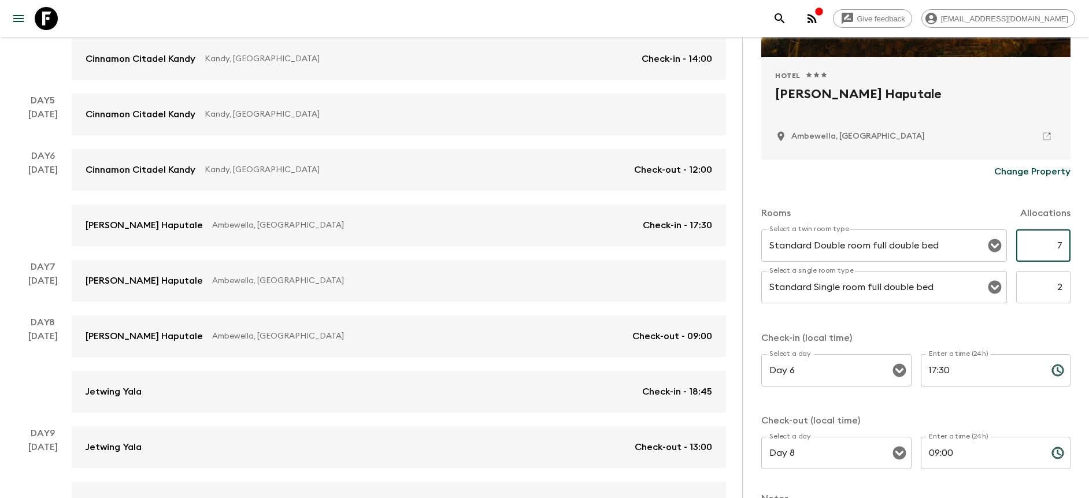
drag, startPoint x: 1040, startPoint y: 248, endPoint x: 1074, endPoint y: 248, distance: 34.1
click at [1070, 248] on div "Accommodation Information Comments Website Map Hotel 1 Star 2 Stars 3 Stars 4 S…" at bounding box center [915, 286] width 347 height 498
type input "6"
drag, startPoint x: 1045, startPoint y: 287, endPoint x: 1055, endPoint y: 291, distance: 11.0
click at [1055, 291] on input "2" at bounding box center [1044, 287] width 54 height 32
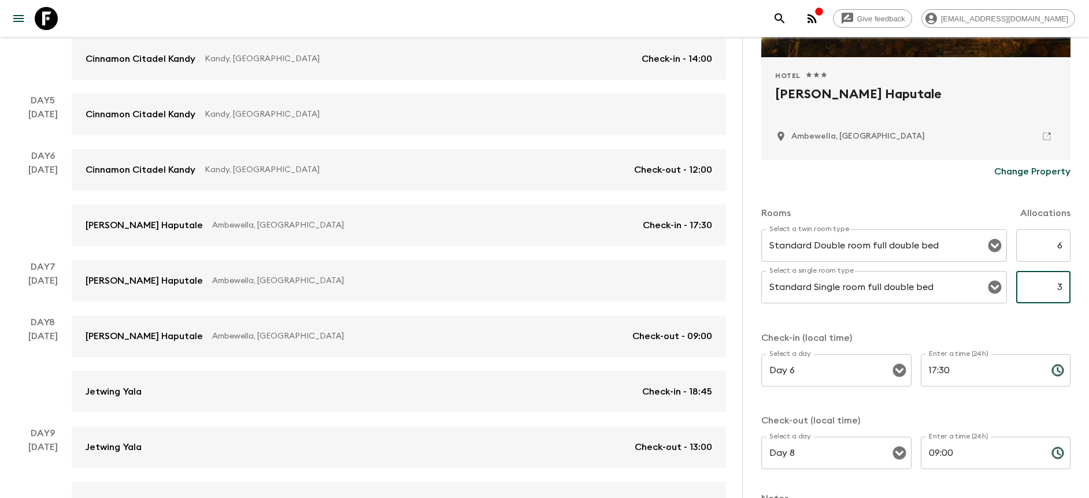
type input "3"
click at [1024, 363] on input "17:30" at bounding box center [981, 370] width 121 height 32
click at [1007, 334] on p "Check-in (local time)" at bounding box center [916, 338] width 309 height 14
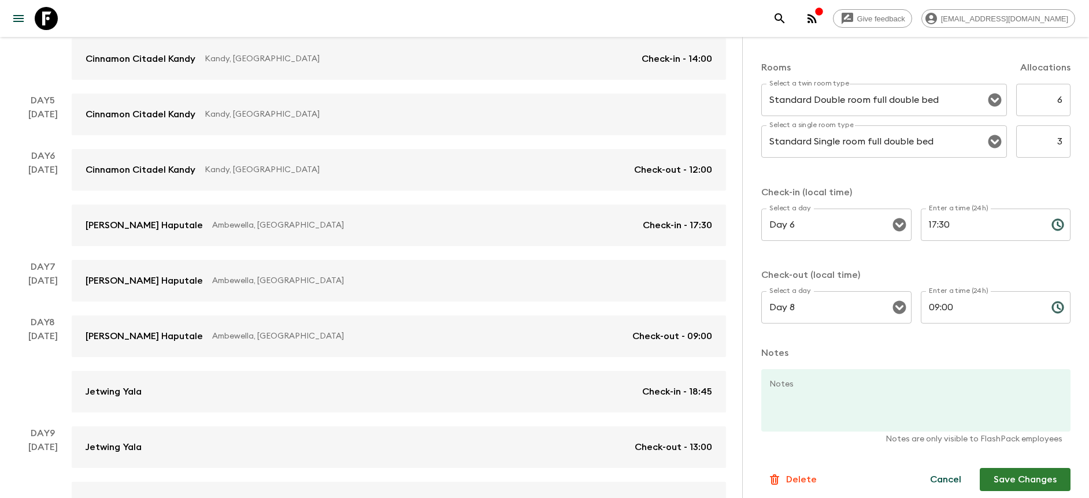
scroll to position [371, 0]
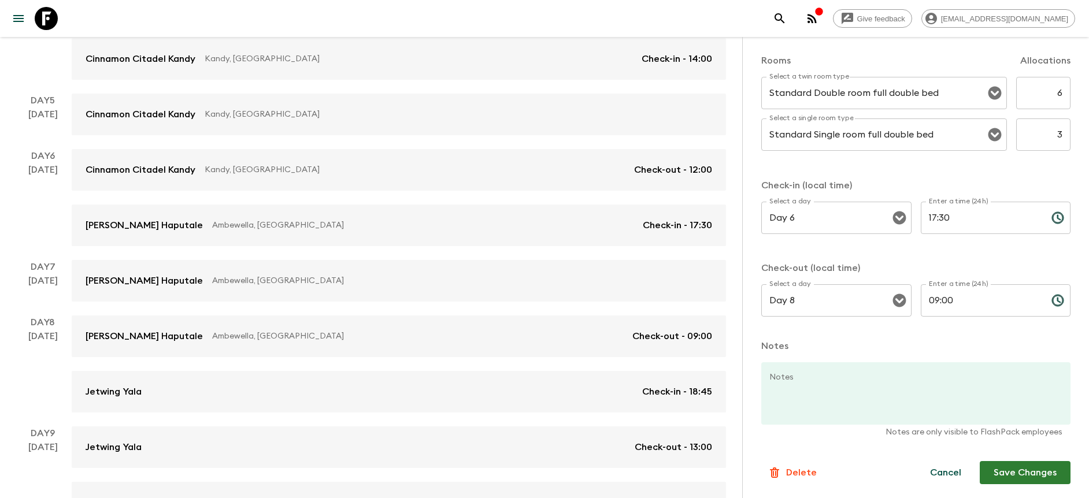
click at [1030, 475] on button "Save Changes" at bounding box center [1025, 472] width 91 height 23
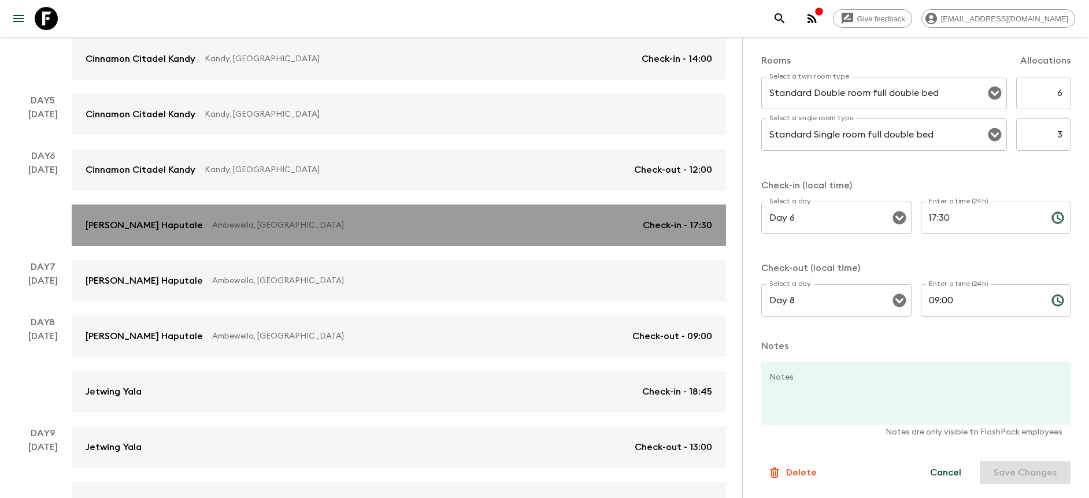
click at [397, 238] on link "[PERSON_NAME] Haputale Ambewella, [GEOGRAPHIC_DATA] Check-in - 17:30" at bounding box center [399, 226] width 655 height 42
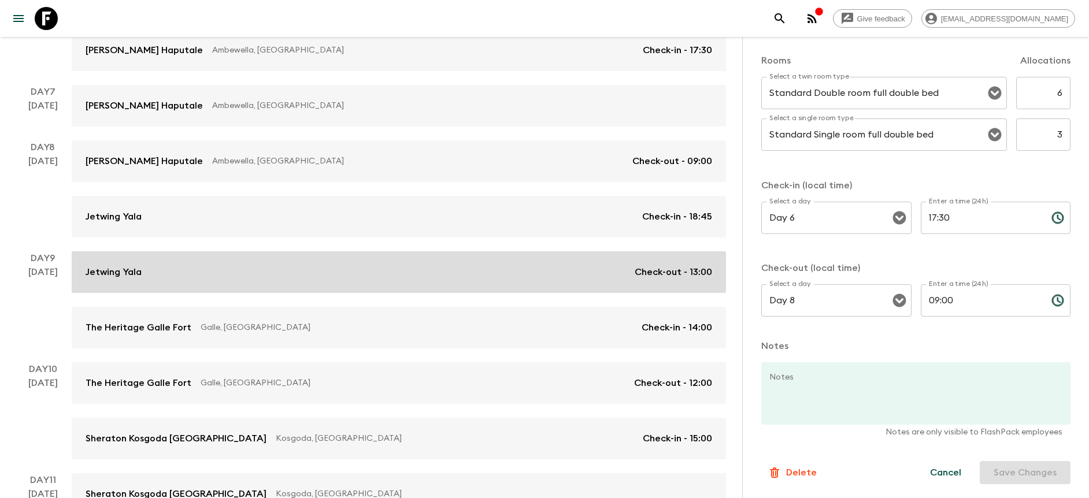
scroll to position [666, 0]
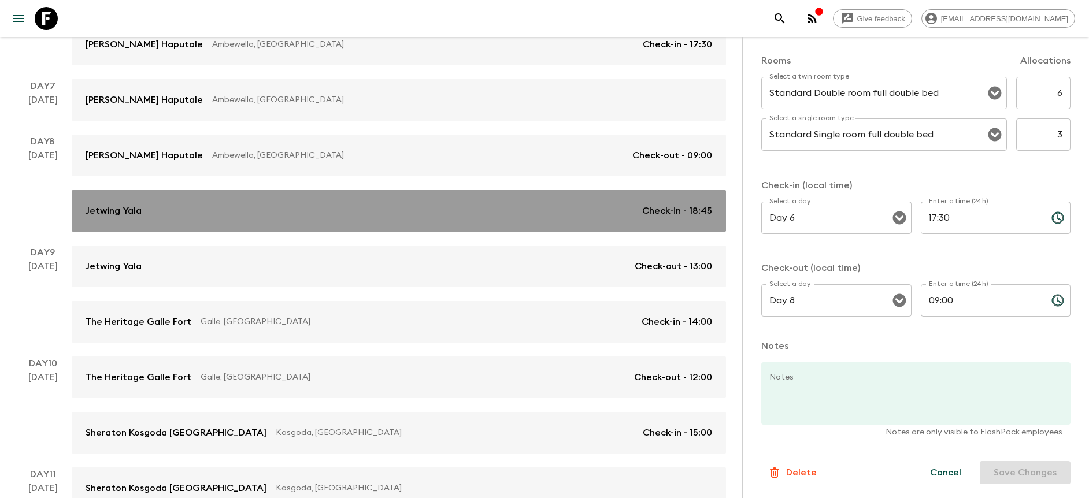
click at [416, 219] on link "Jetwing Yala Check-in - 18:45" at bounding box center [399, 211] width 655 height 42
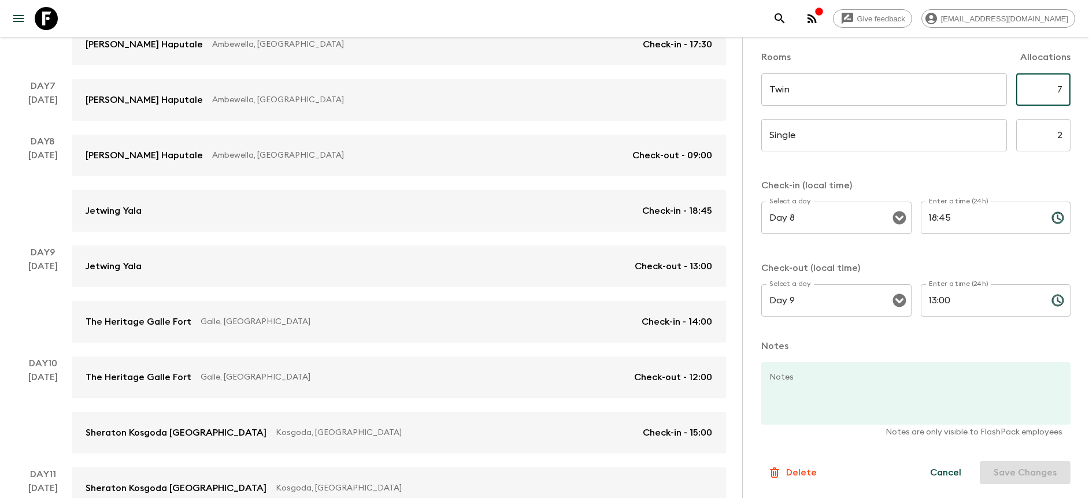
drag, startPoint x: 1040, startPoint y: 92, endPoint x: 1071, endPoint y: 90, distance: 30.7
click at [1069, 90] on div "Accommodation Information Comments Website Map Jetwing Yala Change Property Roo…" at bounding box center [915, 286] width 347 height 498
type input "6"
drag, startPoint x: 1032, startPoint y: 137, endPoint x: 1056, endPoint y: 138, distance: 24.9
click at [1056, 138] on input "2" at bounding box center [1044, 135] width 54 height 32
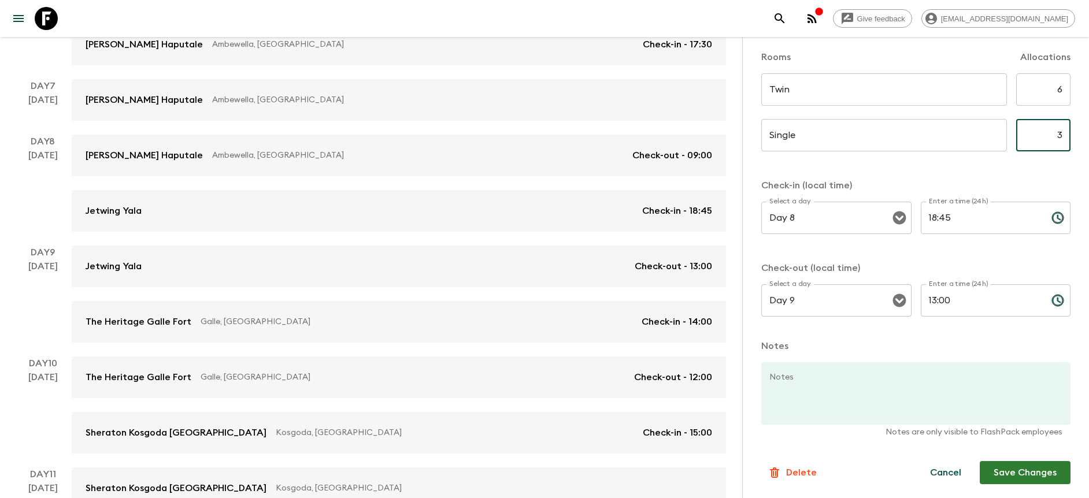
type input "3"
click at [981, 181] on p "Check-in (local time)" at bounding box center [916, 186] width 309 height 14
click at [1026, 475] on button "Save Changes" at bounding box center [1025, 472] width 91 height 23
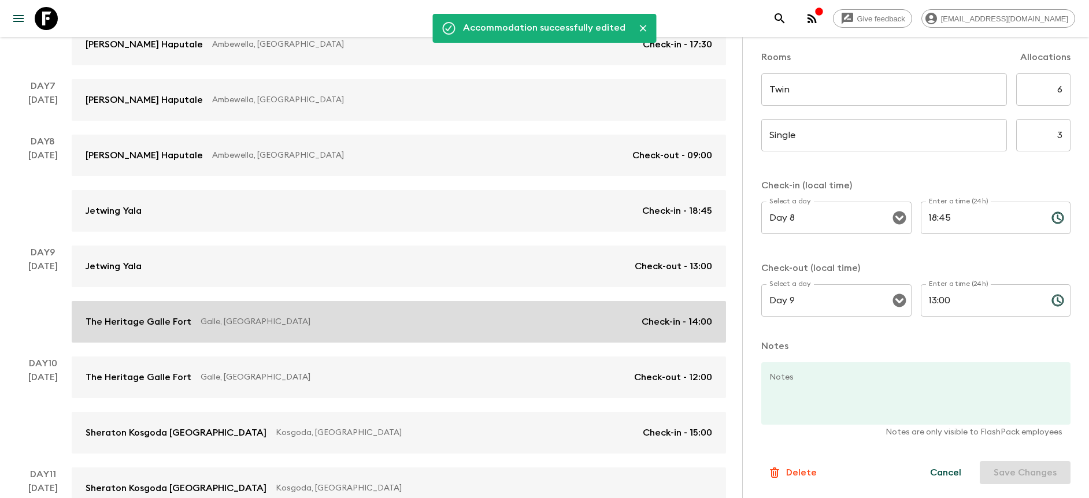
click at [443, 313] on link "The Heritage [GEOGRAPHIC_DATA], [GEOGRAPHIC_DATA] Check-in - 14:00" at bounding box center [399, 322] width 655 height 42
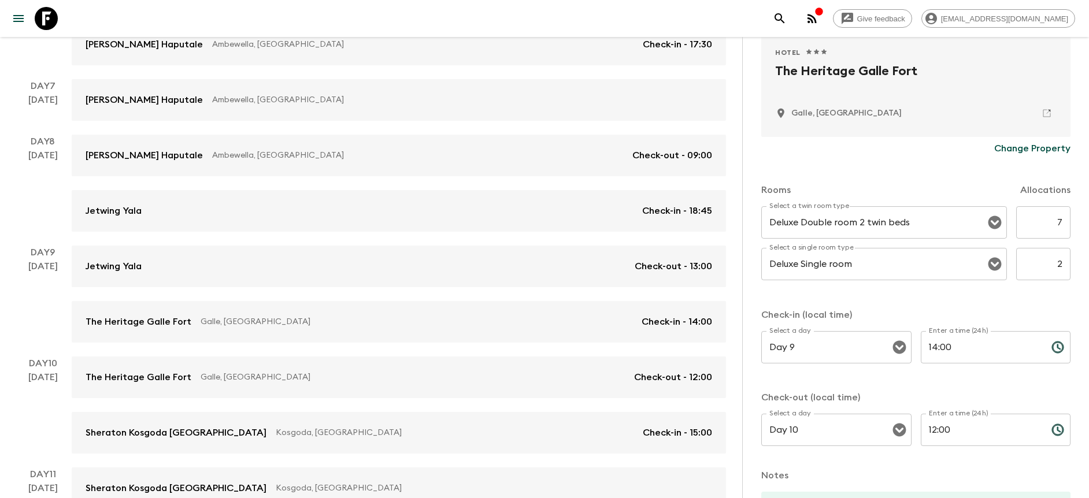
scroll to position [260, 0]
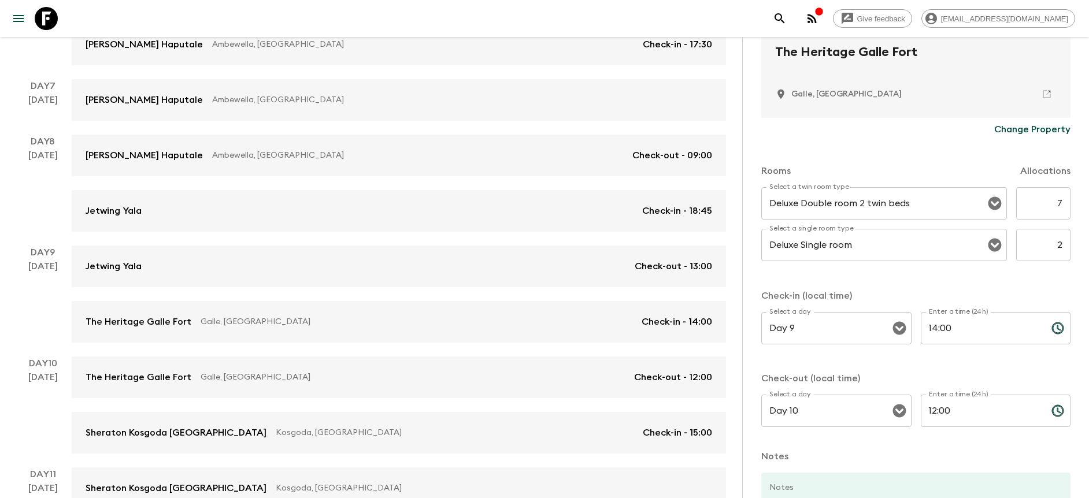
drag, startPoint x: 1035, startPoint y: 206, endPoint x: 1077, endPoint y: 205, distance: 42.8
click at [1074, 205] on div "Accommodation Information Comments Website Map Approved Hotel 1 Star 2 Stars 3 …" at bounding box center [915, 286] width 347 height 498
type input "6"
drag, startPoint x: 1028, startPoint y: 249, endPoint x: 1087, endPoint y: 248, distance: 59.0
click at [1087, 248] on div "Accommodation Information Comments Website Map Approved Hotel 1 Star 2 Stars 3 …" at bounding box center [915, 286] width 347 height 498
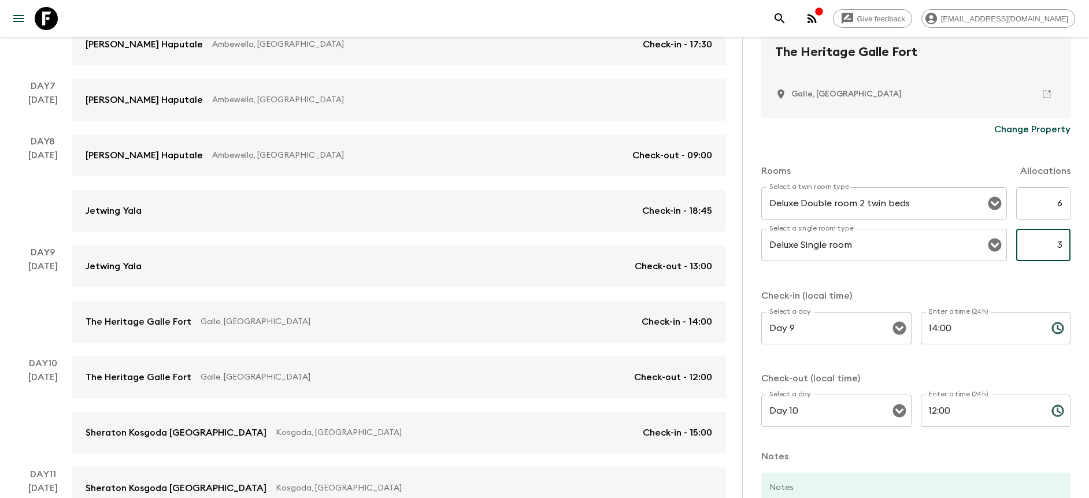
type input "3"
click at [1039, 281] on div "Rooms Allocations Select a twin room type Deluxe Double room 2 twin beds Select…" at bounding box center [916, 291] width 309 height 300
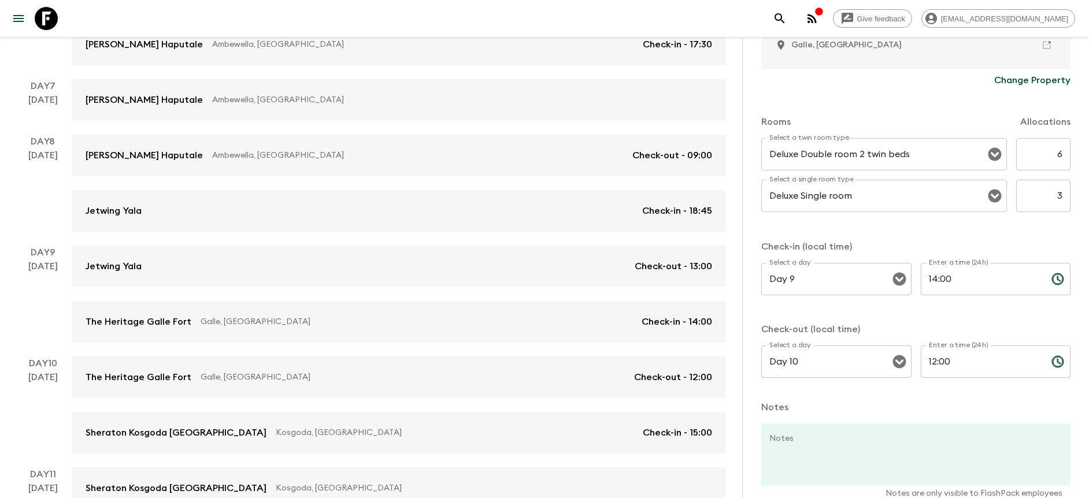
scroll to position [371, 0]
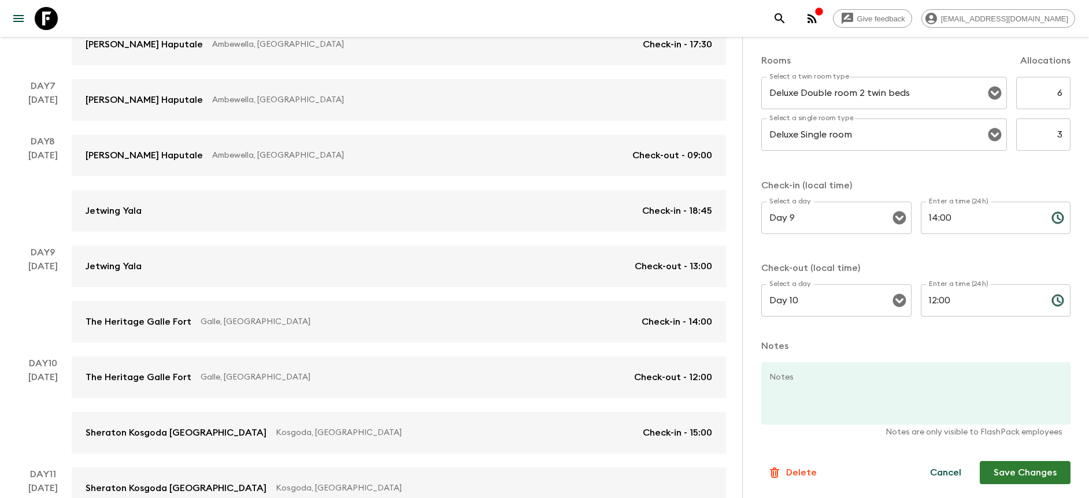
click at [1006, 476] on button "Save Changes" at bounding box center [1025, 472] width 91 height 23
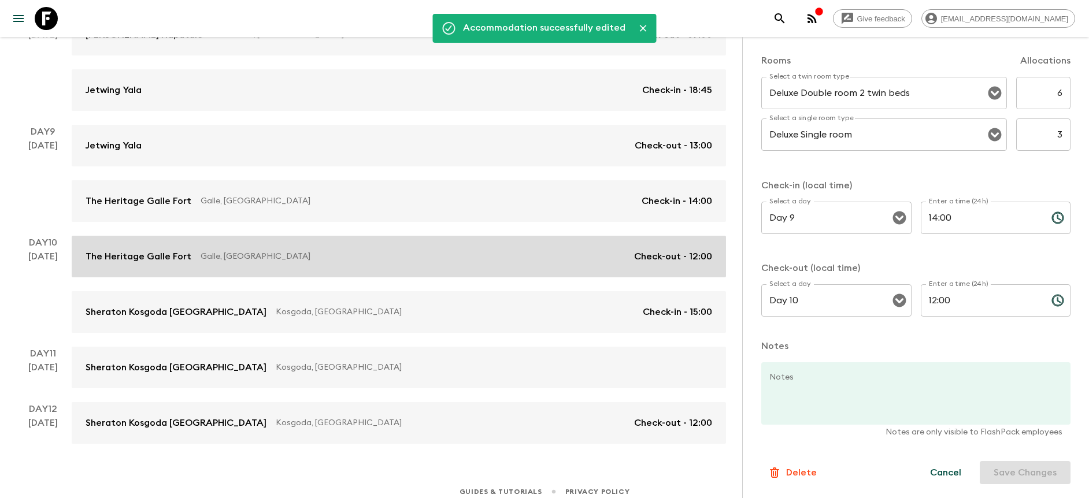
scroll to position [796, 0]
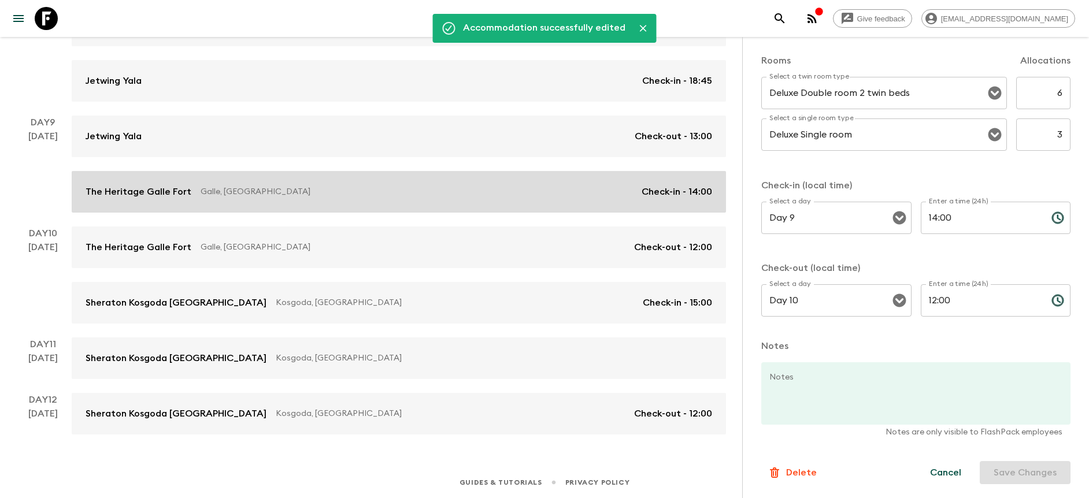
click at [488, 212] on link "The Heritage [GEOGRAPHIC_DATA], [GEOGRAPHIC_DATA] Check-in - 14:00" at bounding box center [399, 192] width 655 height 42
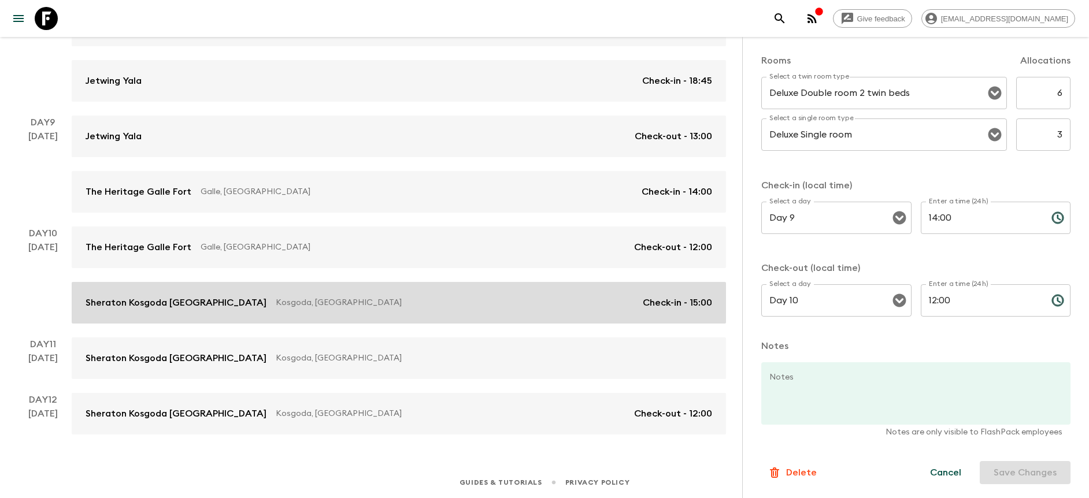
click at [485, 297] on p "Kosgoda, [GEOGRAPHIC_DATA]" at bounding box center [455, 303] width 358 height 12
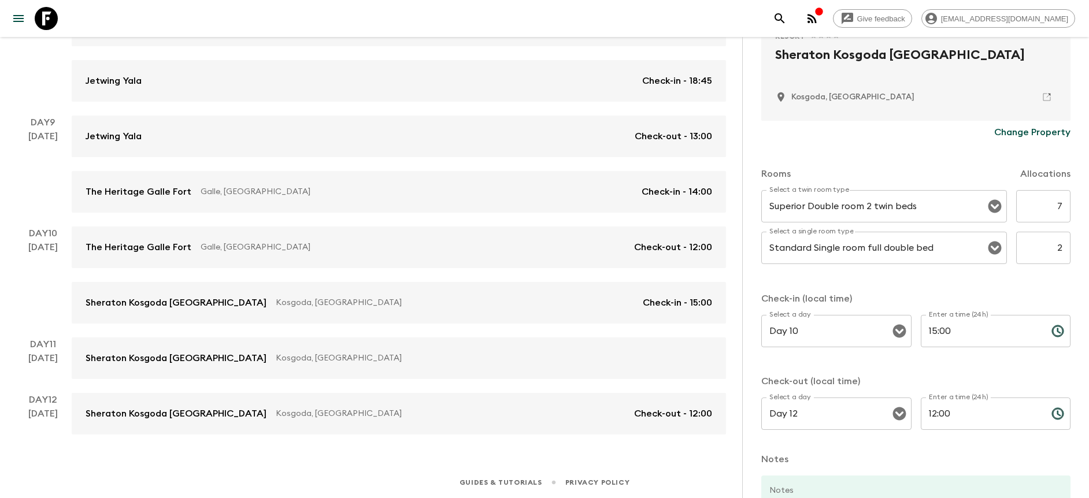
scroll to position [260, 0]
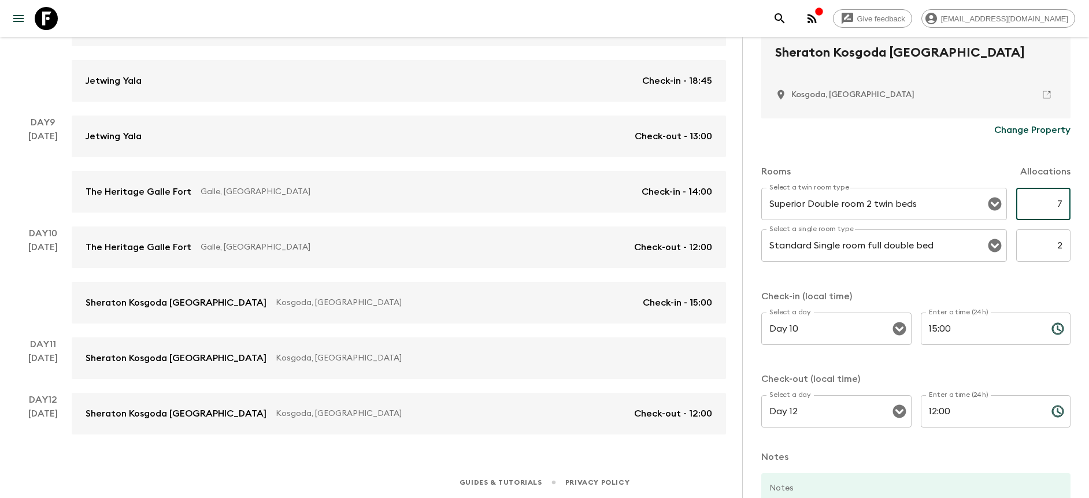
drag, startPoint x: 1042, startPoint y: 206, endPoint x: 1076, endPoint y: 205, distance: 34.1
click at [1076, 205] on div "Accommodation Information Comments Website Map Approved Resort 1 Star 2 Stars 3…" at bounding box center [915, 286] width 347 height 498
type input "6"
drag, startPoint x: 1032, startPoint y: 243, endPoint x: 1091, endPoint y: 246, distance: 59.6
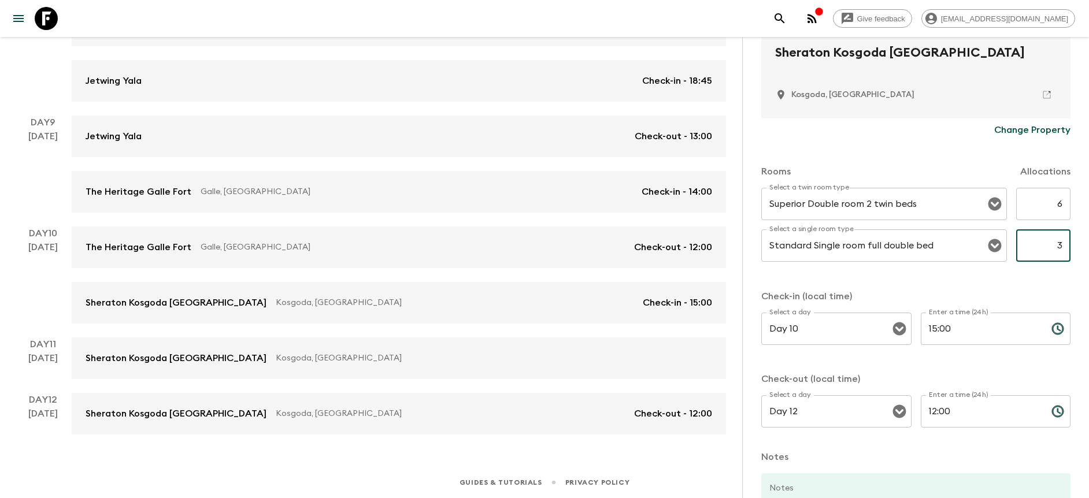
type input "3"
click at [982, 290] on p "Check-in (local time)" at bounding box center [916, 297] width 309 height 14
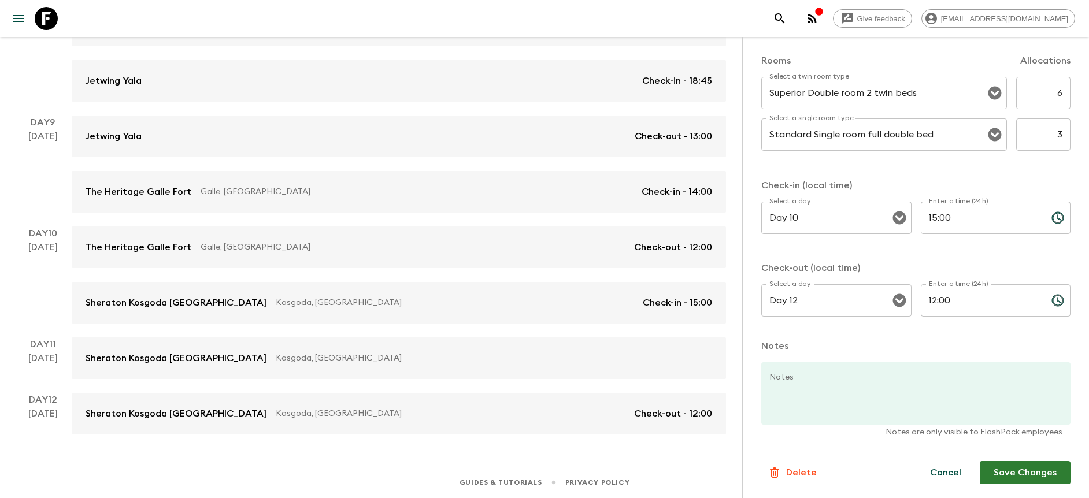
click at [1015, 481] on button "Save Changes" at bounding box center [1025, 472] width 91 height 23
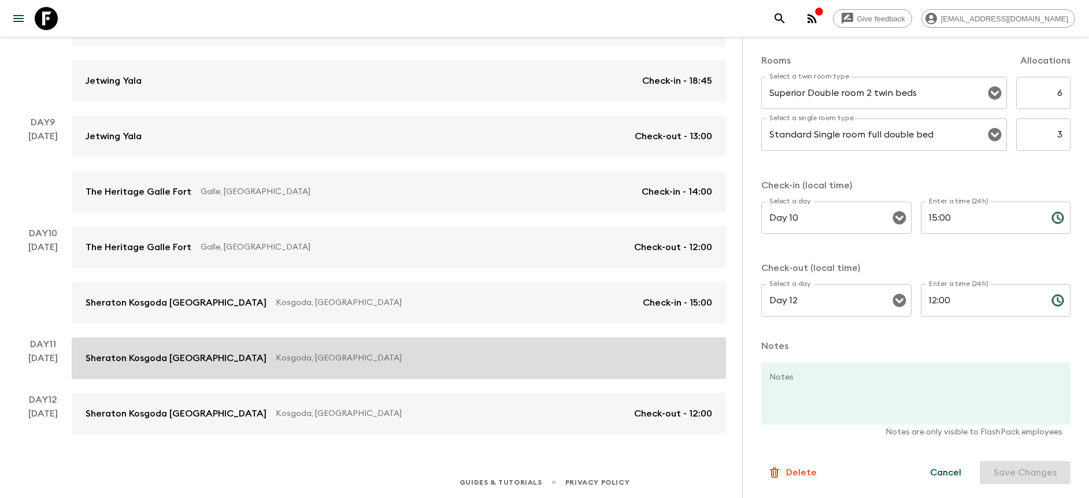
click at [467, 365] on div "Sheraton Kosgoda [GEOGRAPHIC_DATA], [GEOGRAPHIC_DATA]" at bounding box center [399, 359] width 627 height 14
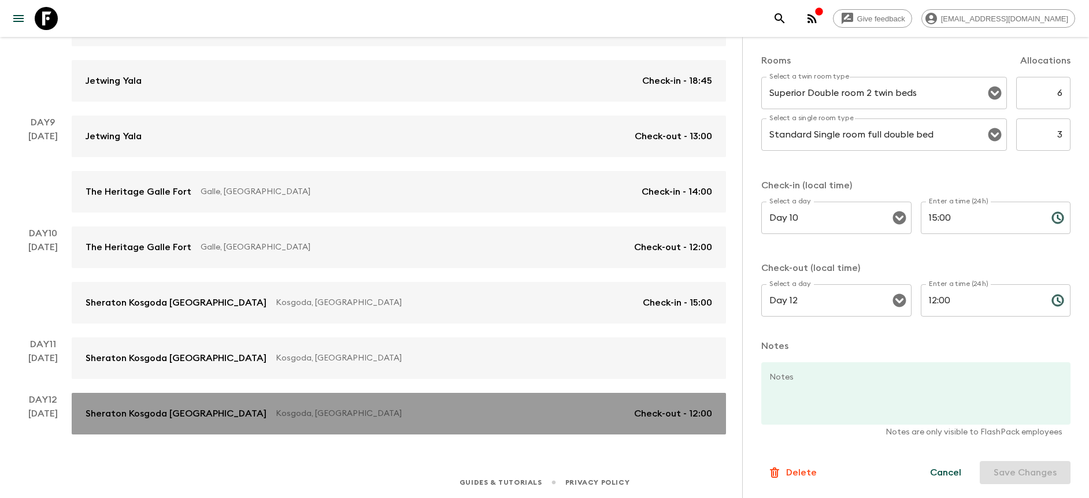
click at [342, 414] on p "Kosgoda, [GEOGRAPHIC_DATA]" at bounding box center [450, 414] width 349 height 12
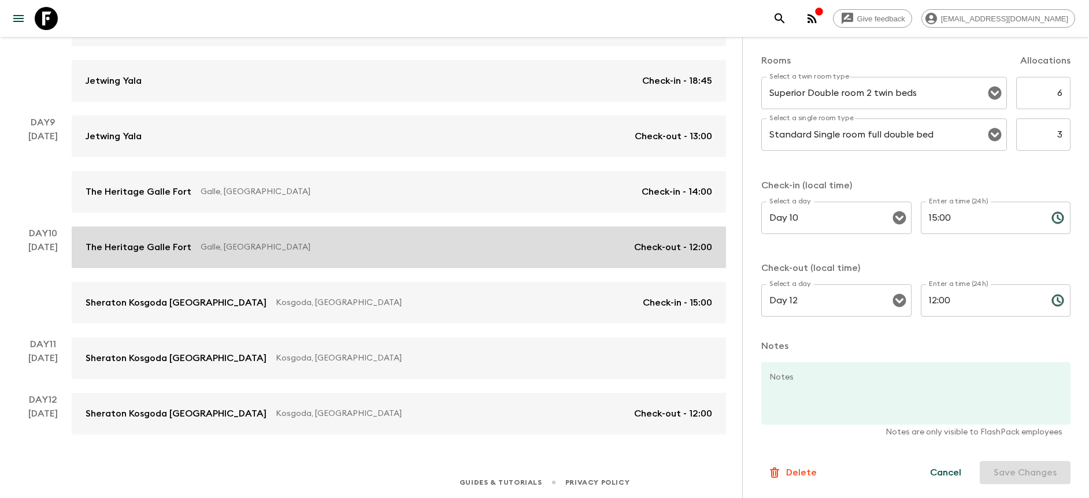
click at [355, 253] on p "Galle, [GEOGRAPHIC_DATA]" at bounding box center [413, 248] width 424 height 12
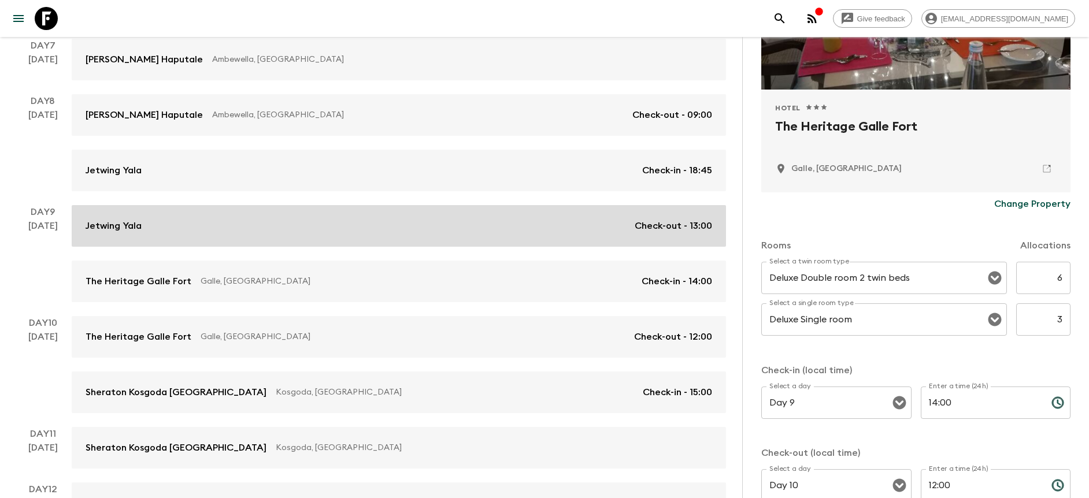
scroll to position [692, 0]
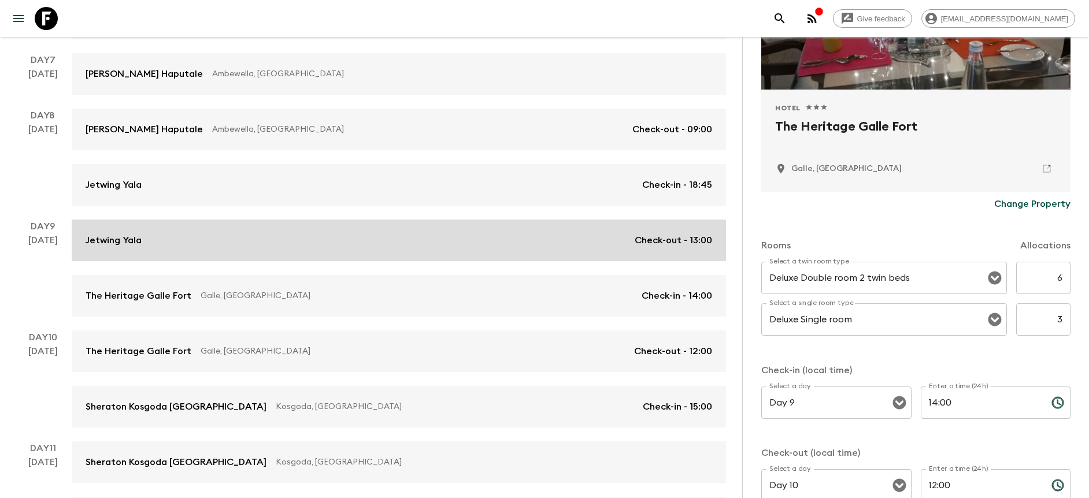
click at [338, 226] on link "Jetwing Yala Check-out - 13:00" at bounding box center [399, 241] width 655 height 42
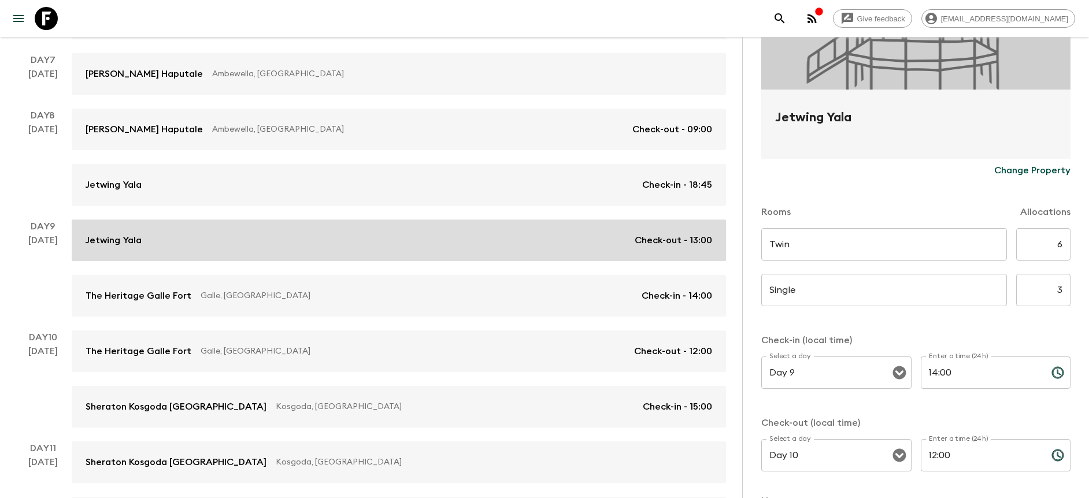
type input "Day 8"
type input "18:45"
type input "Day 9"
type input "13:00"
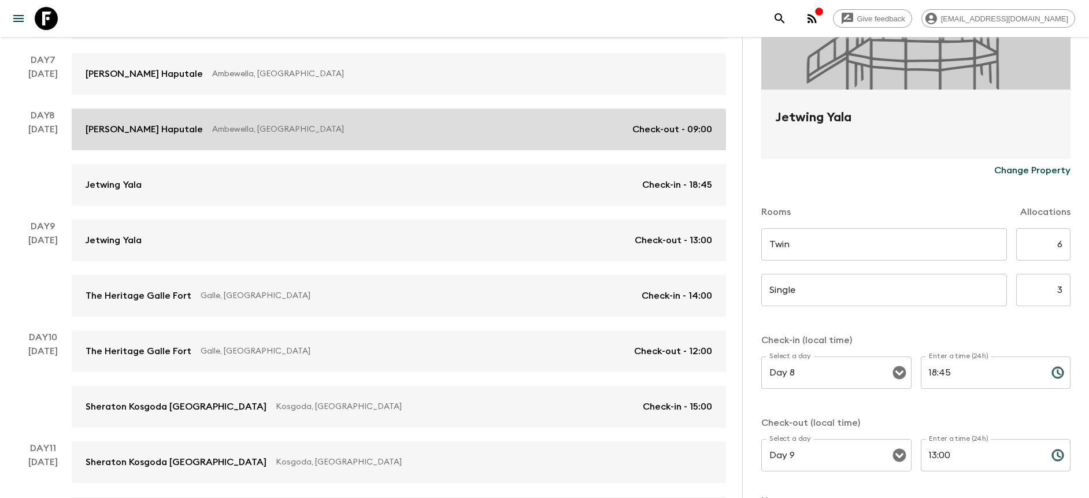
click at [431, 130] on p "Ambewella, [GEOGRAPHIC_DATA]" at bounding box center [417, 130] width 411 height 12
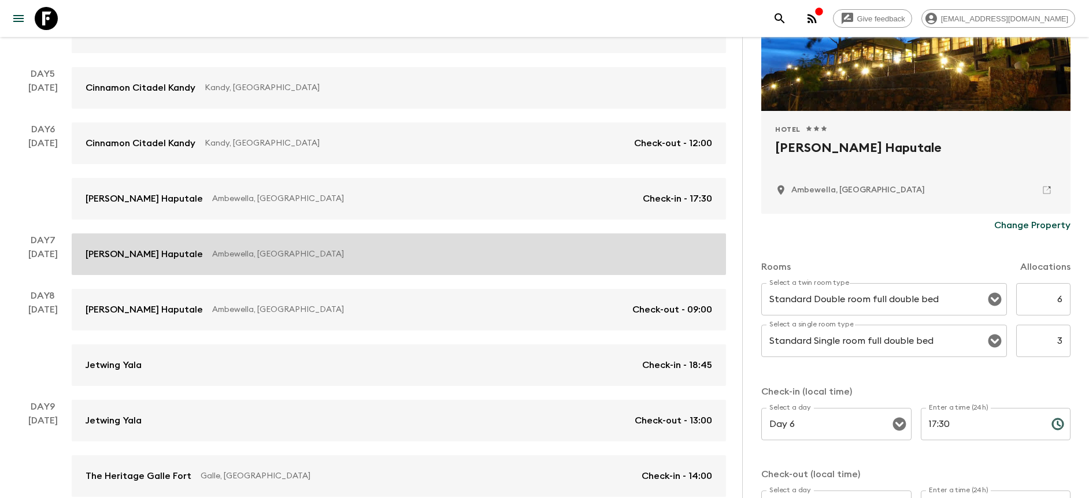
scroll to position [511, 0]
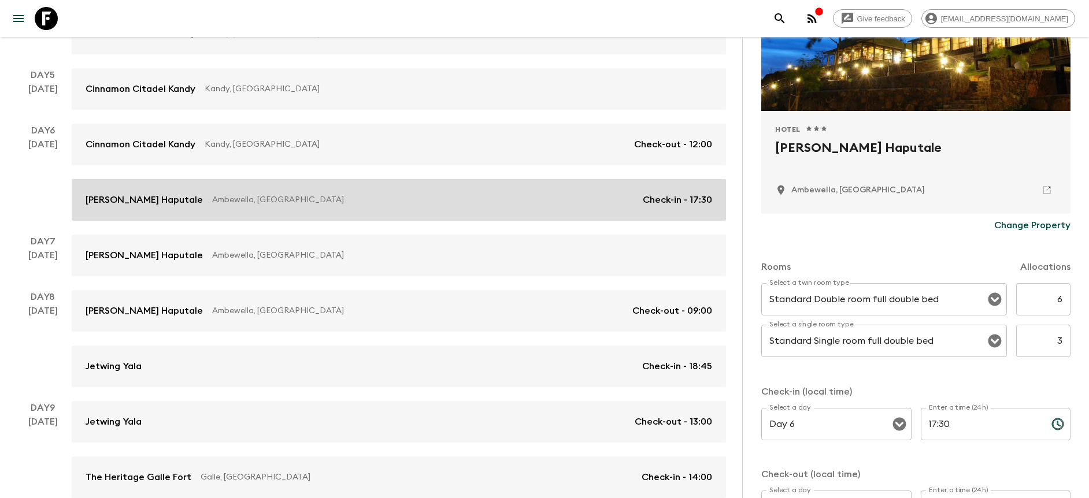
click at [380, 208] on link "[PERSON_NAME] Haputale Ambewella, [GEOGRAPHIC_DATA] Check-in - 17:30" at bounding box center [399, 200] width 655 height 42
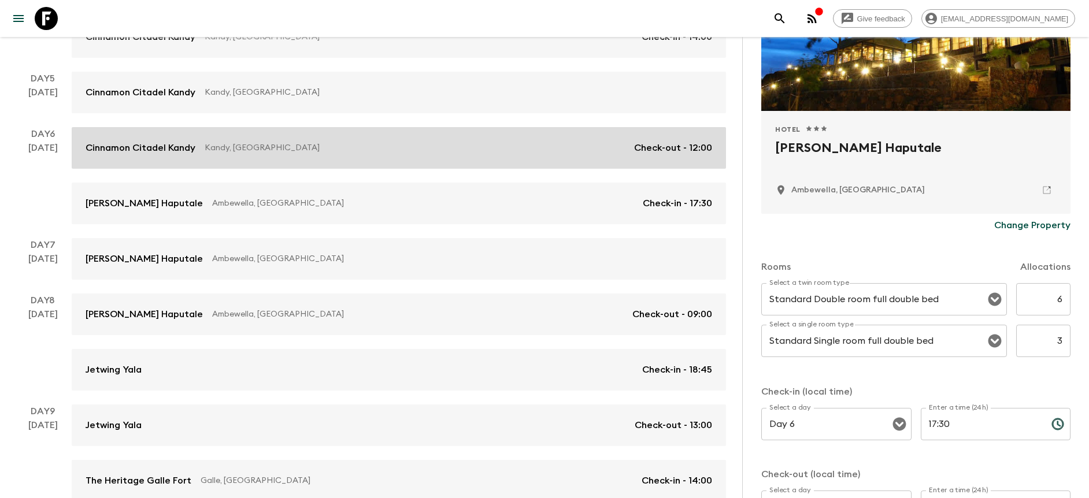
scroll to position [402, 0]
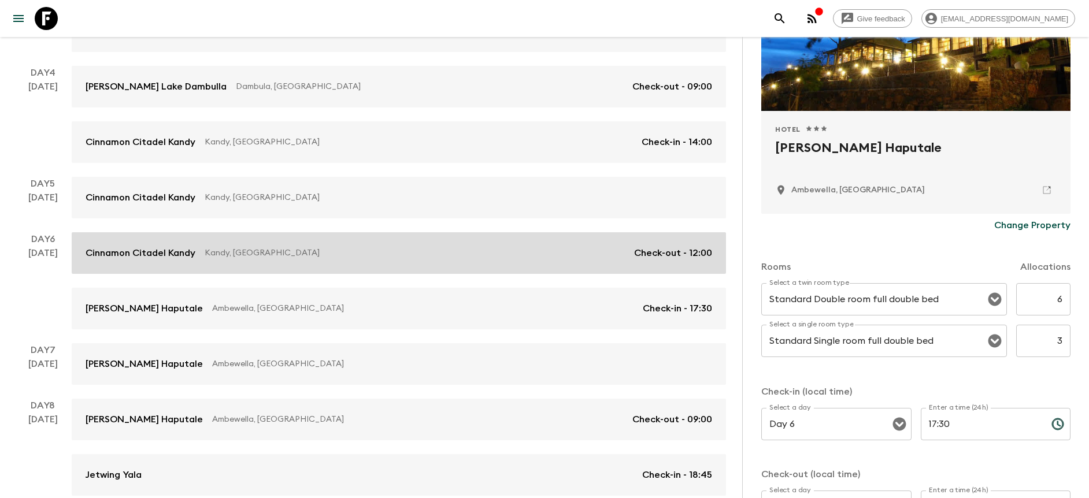
click at [328, 249] on p "Kandy, [GEOGRAPHIC_DATA]" at bounding box center [415, 253] width 420 height 12
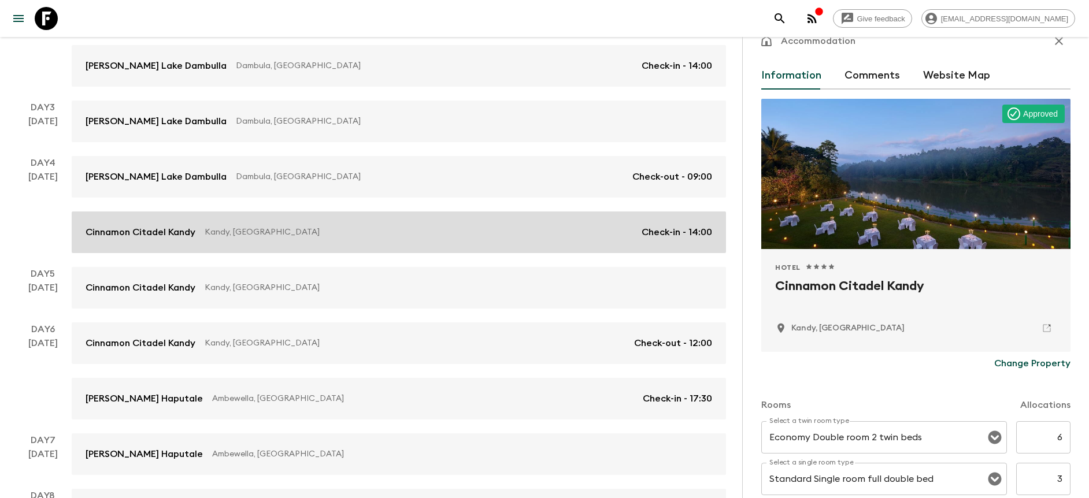
scroll to position [295, 0]
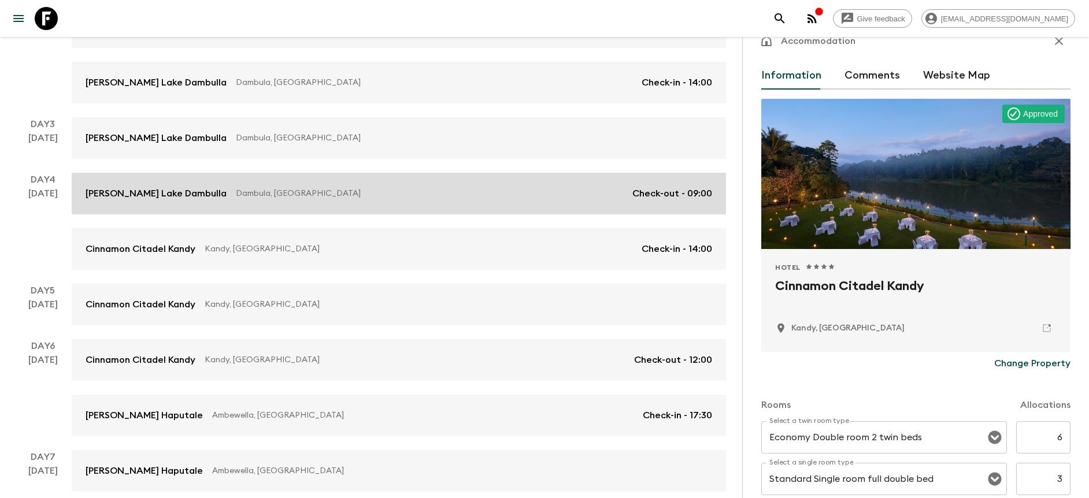
click at [354, 198] on p "Dambula, [GEOGRAPHIC_DATA]" at bounding box center [429, 194] width 387 height 12
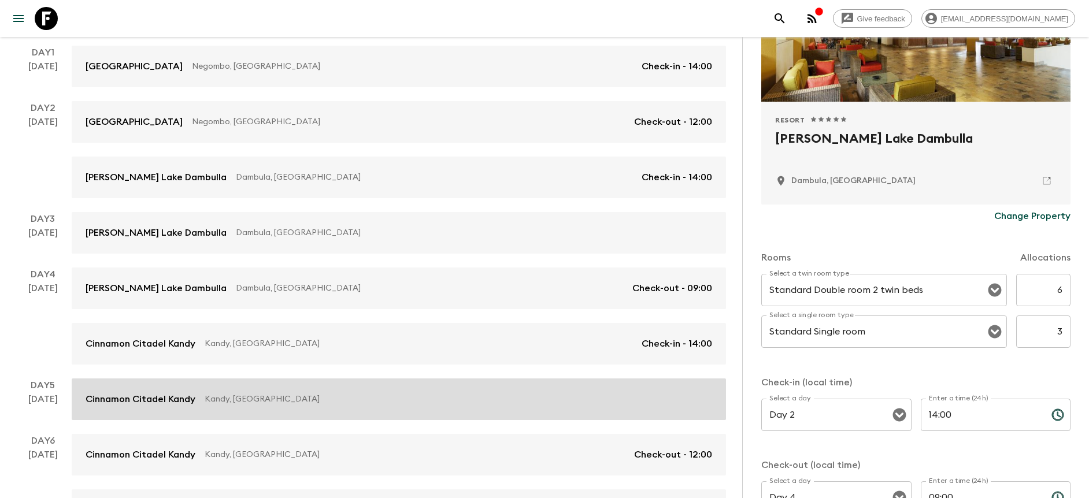
scroll to position [80, 0]
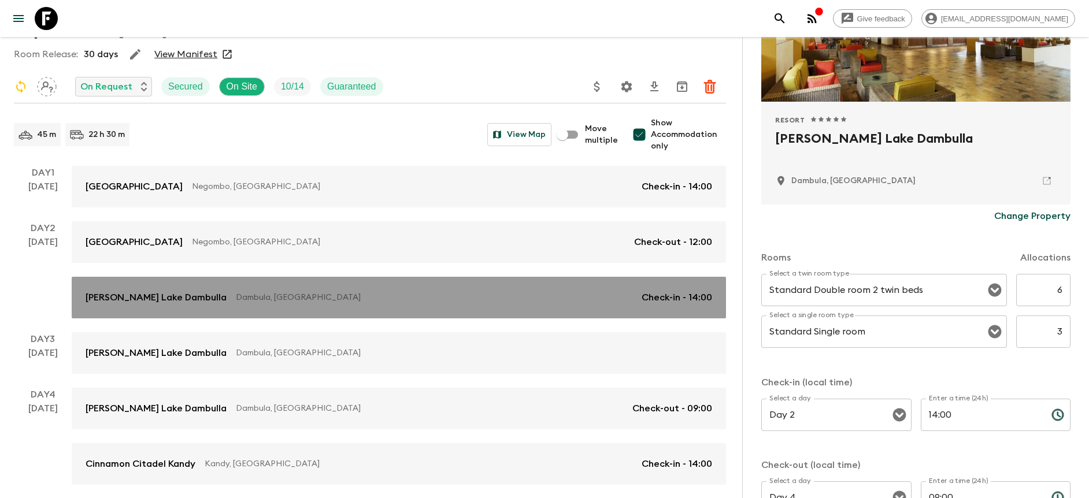
click at [429, 283] on link "[PERSON_NAME][GEOGRAPHIC_DATA], [GEOGRAPHIC_DATA] Check-in - 14:00" at bounding box center [399, 298] width 655 height 42
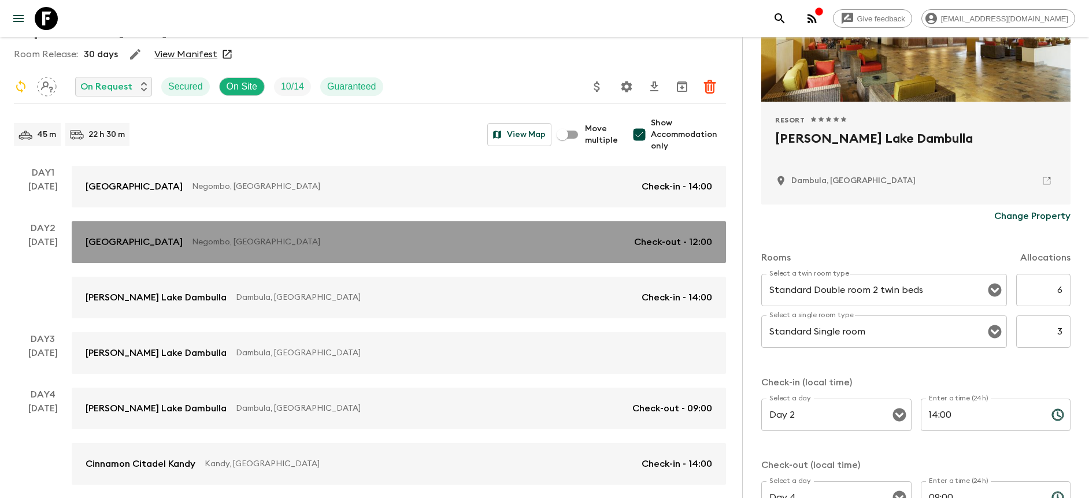
click at [482, 241] on p "Negombo, [GEOGRAPHIC_DATA]" at bounding box center [408, 243] width 433 height 12
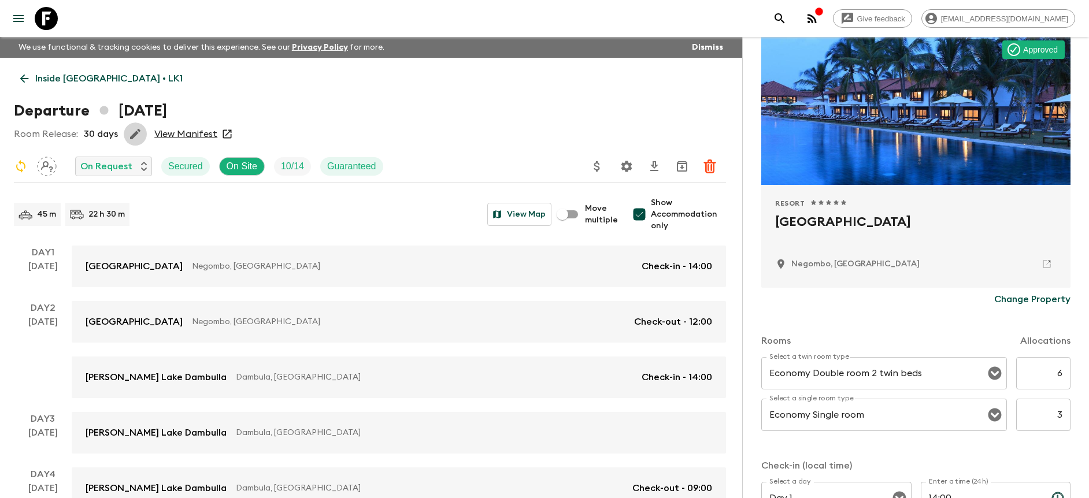
click at [136, 128] on icon "button" at bounding box center [135, 134] width 14 height 14
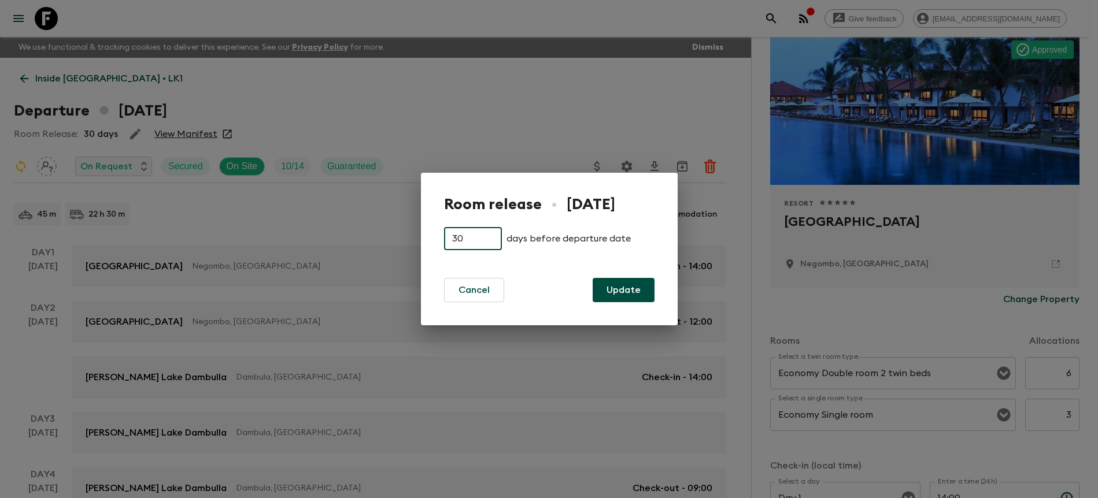
drag, startPoint x: 479, startPoint y: 235, endPoint x: 424, endPoint y: 224, distance: 55.5
click at [425, 224] on div "Room release • [DATE] 30 ​ days before departure date Cancel Update" at bounding box center [549, 249] width 257 height 153
type input "7"
click at [533, 268] on form "7 ​ days before departure date Cancel Update" at bounding box center [549, 257] width 210 height 89
click at [615, 295] on button "Update" at bounding box center [624, 290] width 62 height 24
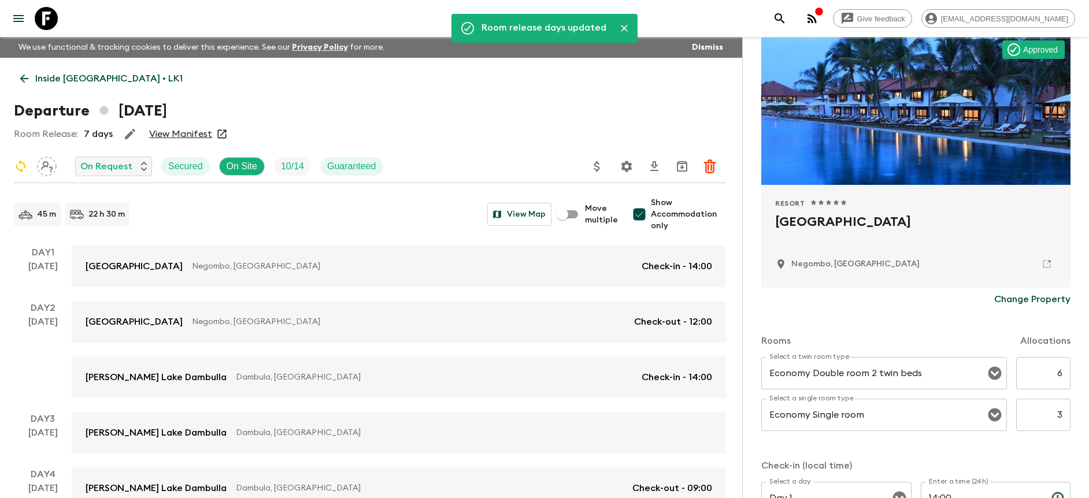
click at [389, 115] on div "Departure [DATE]" at bounding box center [370, 110] width 712 height 23
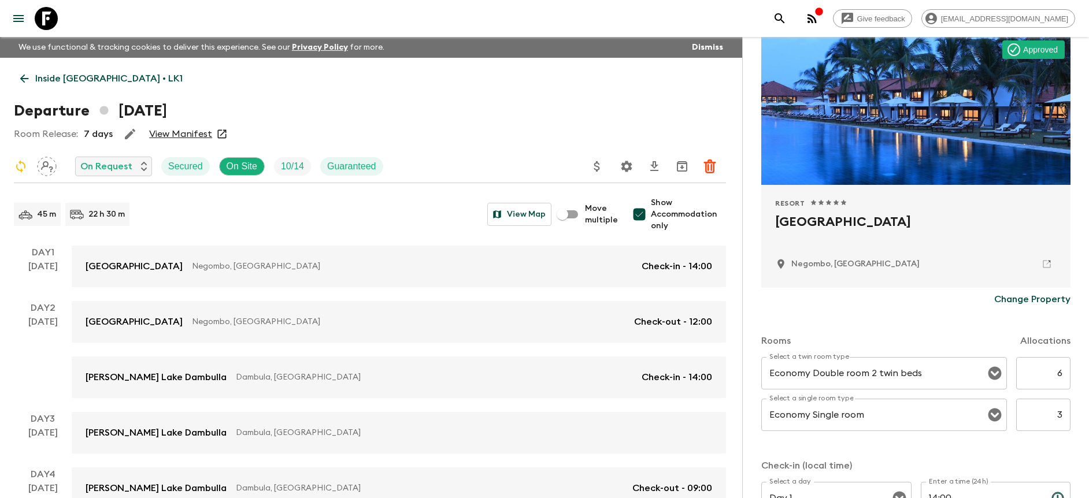
click at [112, 84] on p "Inside [GEOGRAPHIC_DATA] • LK1" at bounding box center [108, 79] width 147 height 14
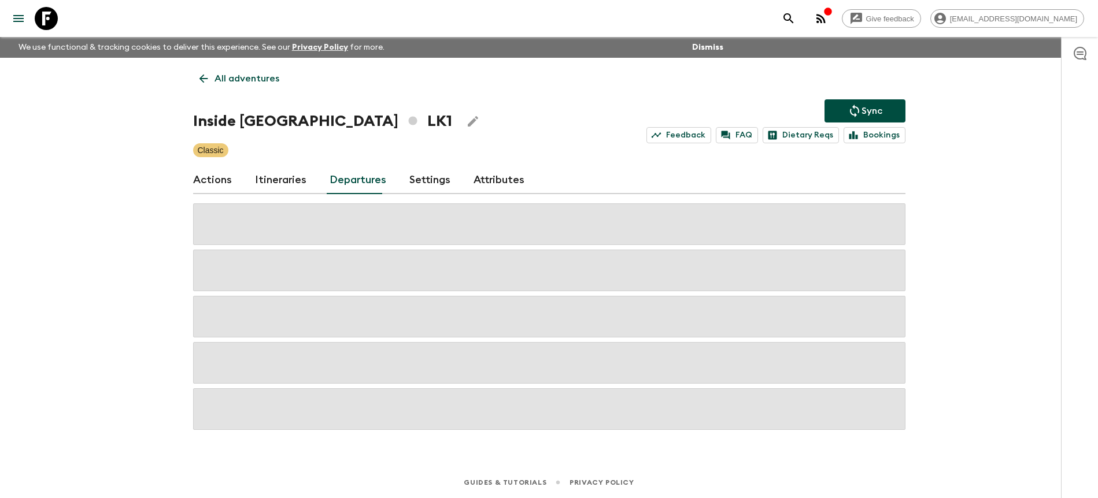
click at [864, 113] on p "Sync" at bounding box center [872, 111] width 21 height 14
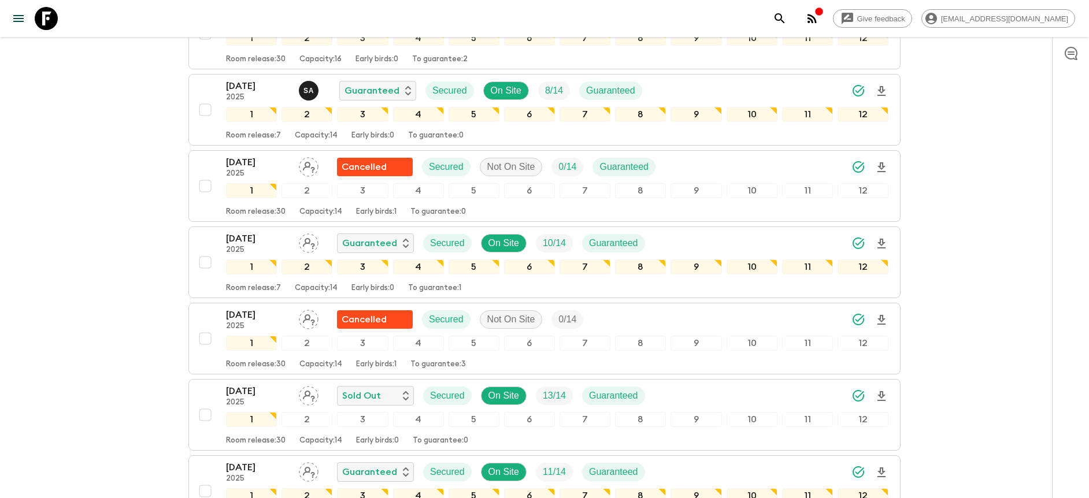
scroll to position [1099, 0]
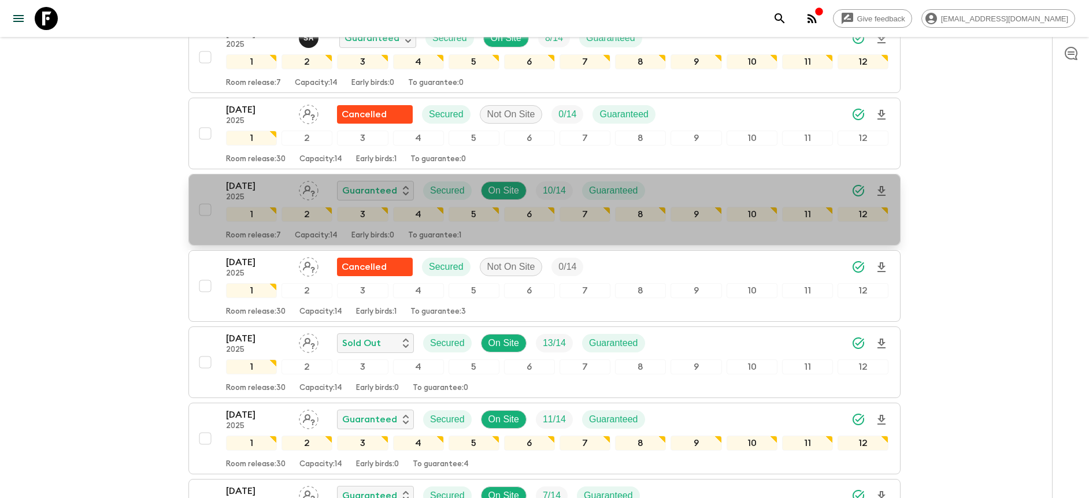
click at [814, 194] on div "[DATE] 2025 Guaranteed Secured On Site 10 / 14 Guaranteed" at bounding box center [557, 190] width 663 height 23
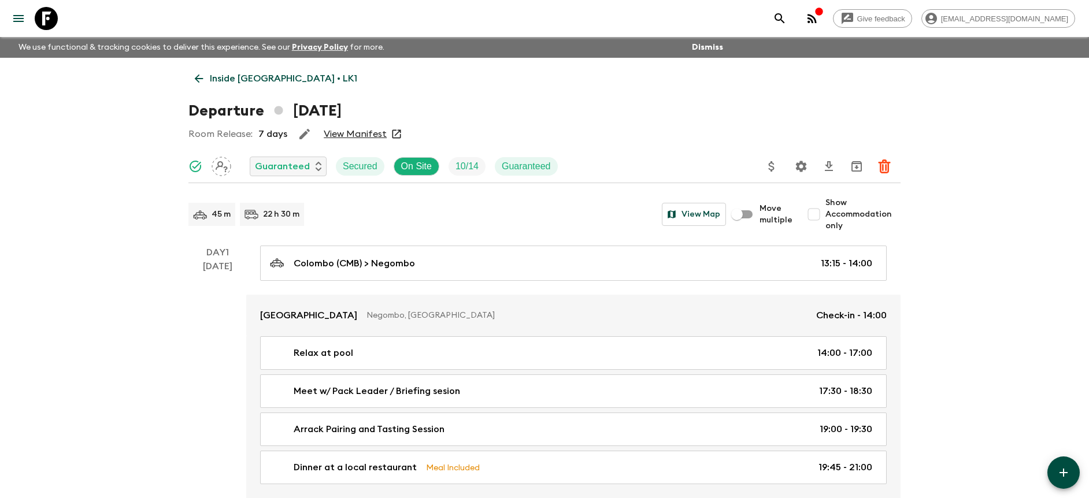
click at [844, 223] on span "Show Accommodation only" at bounding box center [863, 214] width 75 height 35
click at [826, 223] on input "Show Accommodation only" at bounding box center [814, 214] width 23 height 23
checkbox input "true"
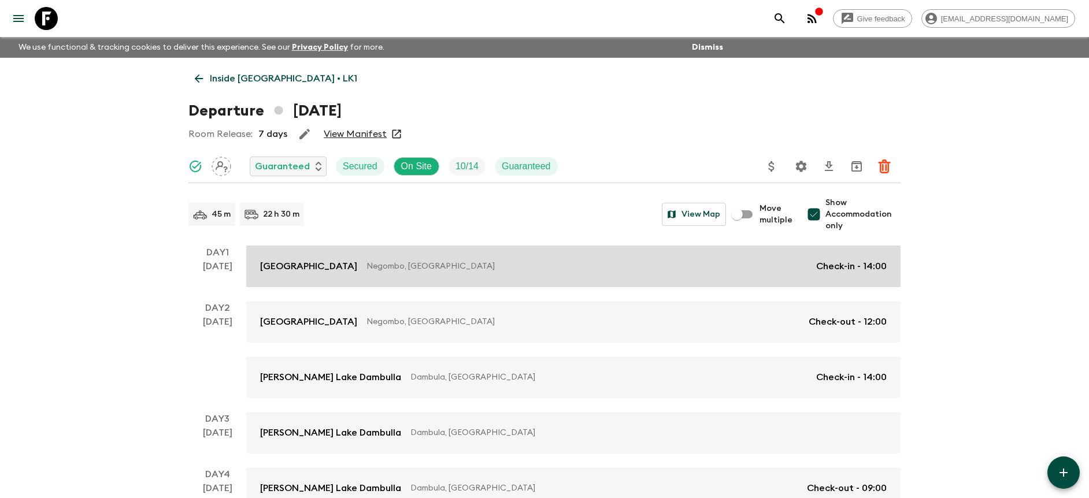
click at [790, 249] on link "Jetwing Lagoon Negombo, [GEOGRAPHIC_DATA] Check-in - 14:00" at bounding box center [573, 267] width 655 height 42
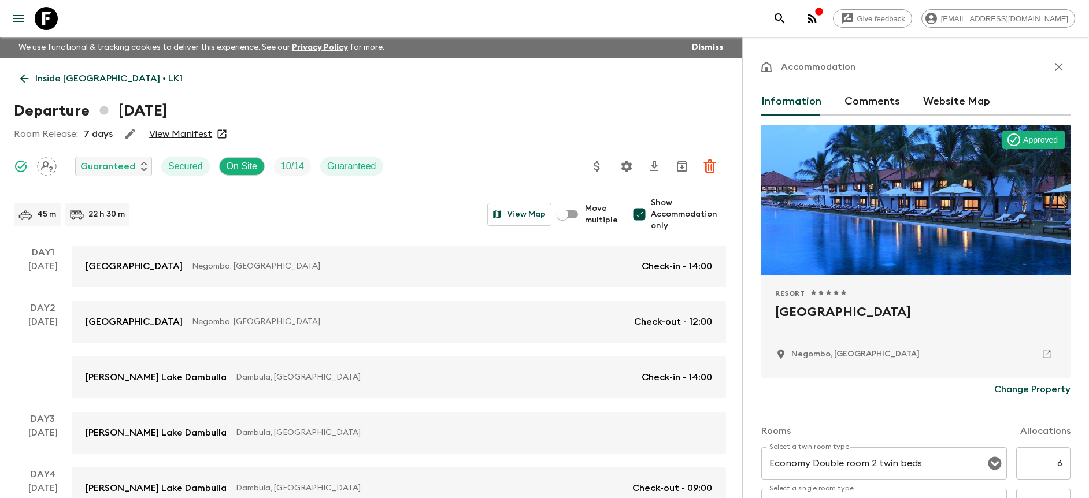
click at [88, 81] on p "Inside [GEOGRAPHIC_DATA] • LK1" at bounding box center [108, 79] width 147 height 14
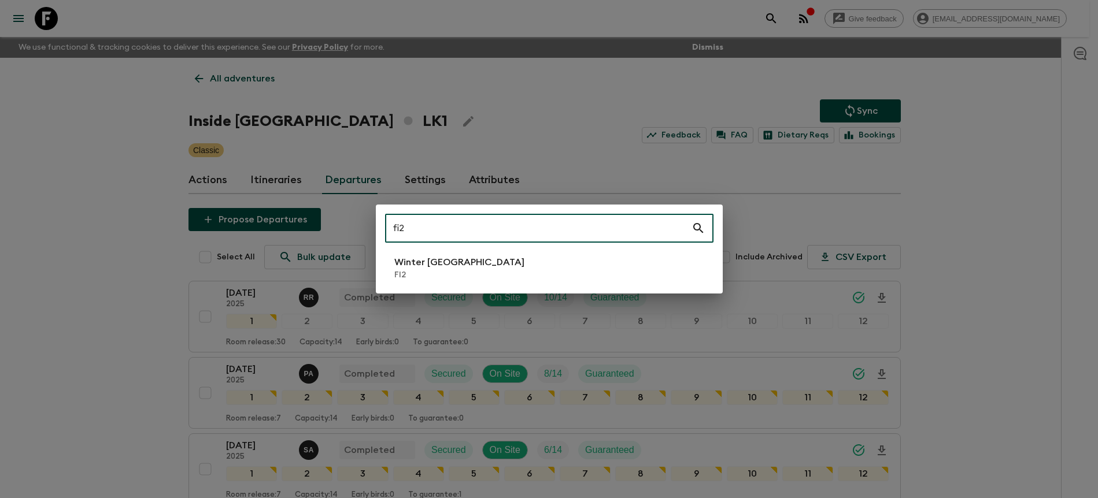
type input "fi2"
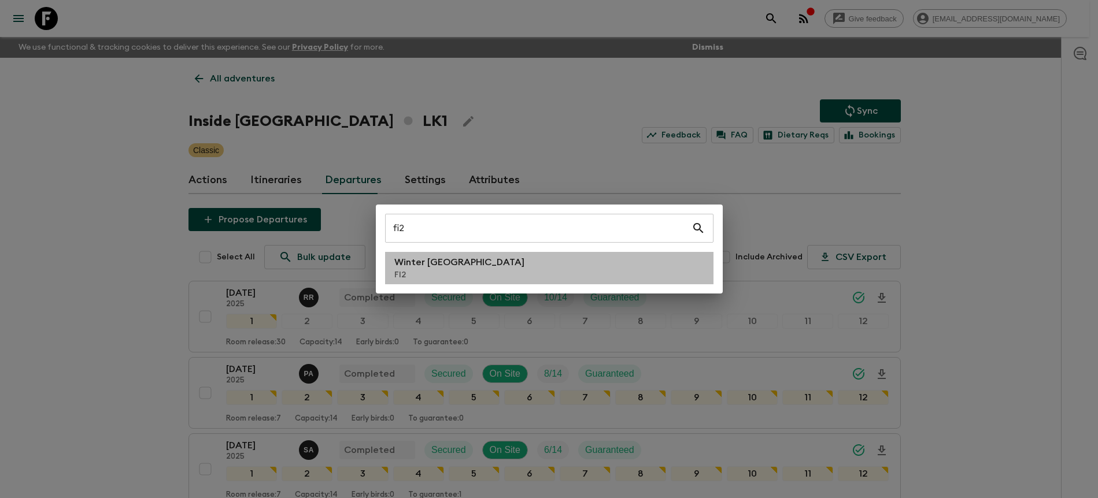
click at [483, 280] on li "Winter [GEOGRAPHIC_DATA] FI2" at bounding box center [549, 268] width 328 height 32
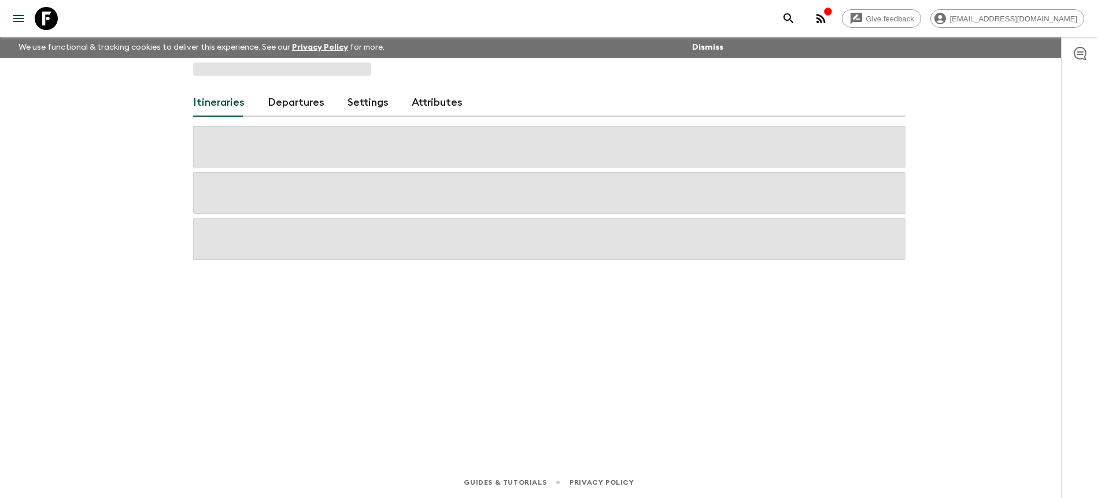
click at [293, 115] on link "Departures" at bounding box center [296, 103] width 57 height 28
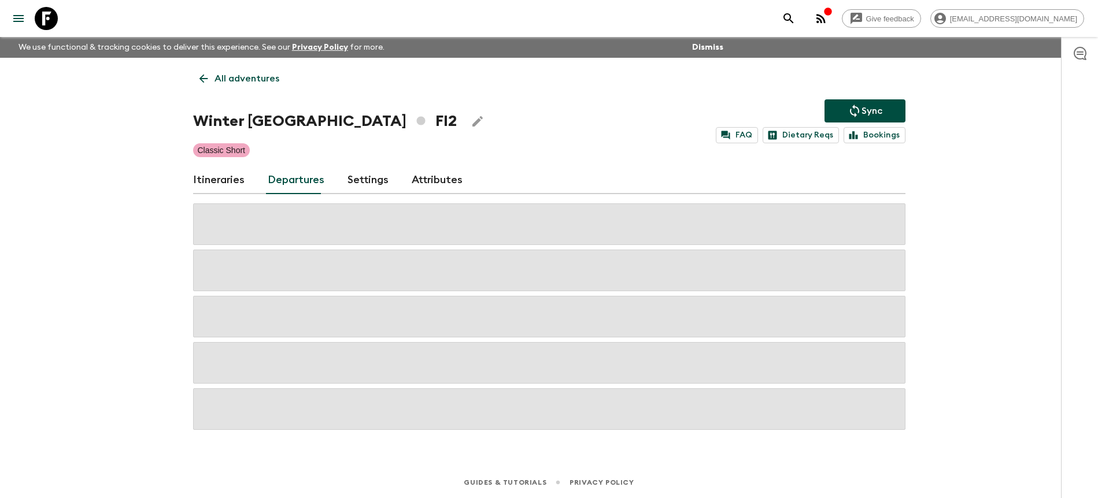
click at [934, 269] on div "Give feedback [PERSON_NAME][EMAIL_ADDRESS][DOMAIN_NAME] We use functional & tra…" at bounding box center [549, 249] width 1098 height 498
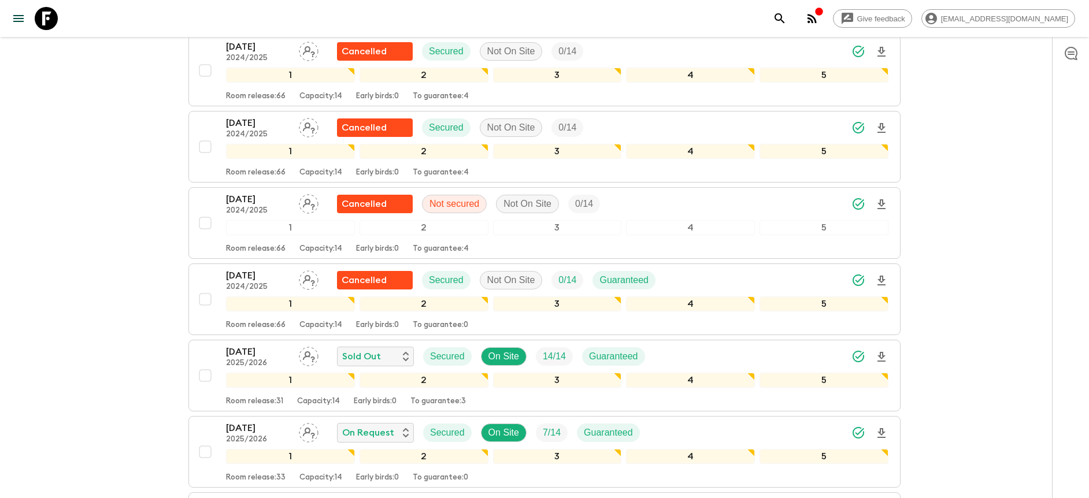
scroll to position [881, 0]
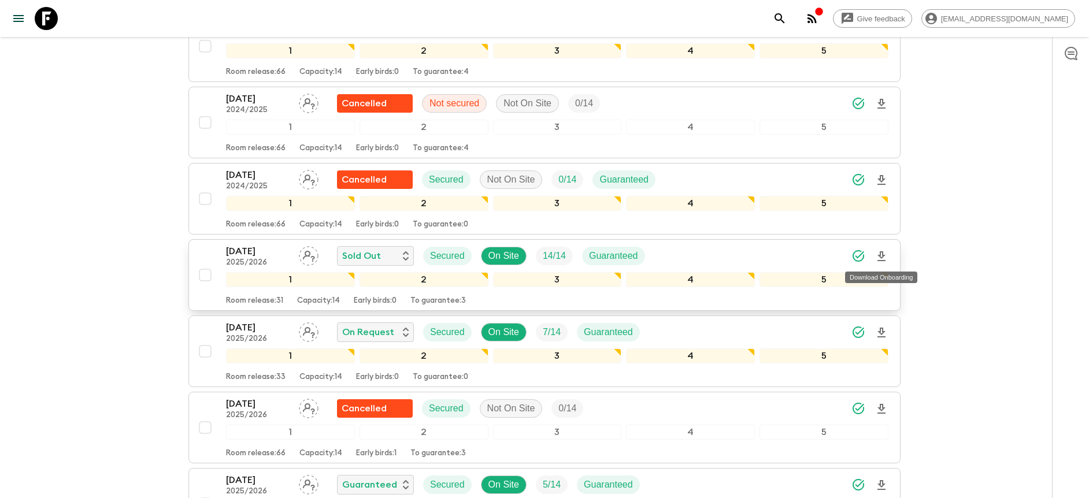
click at [885, 260] on icon "Download Onboarding" at bounding box center [882, 257] width 8 height 10
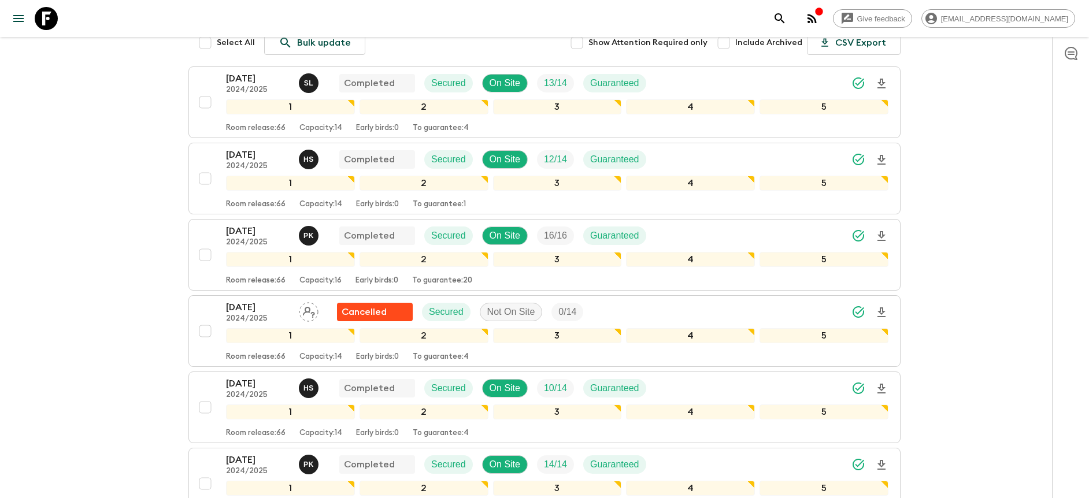
scroll to position [0, 0]
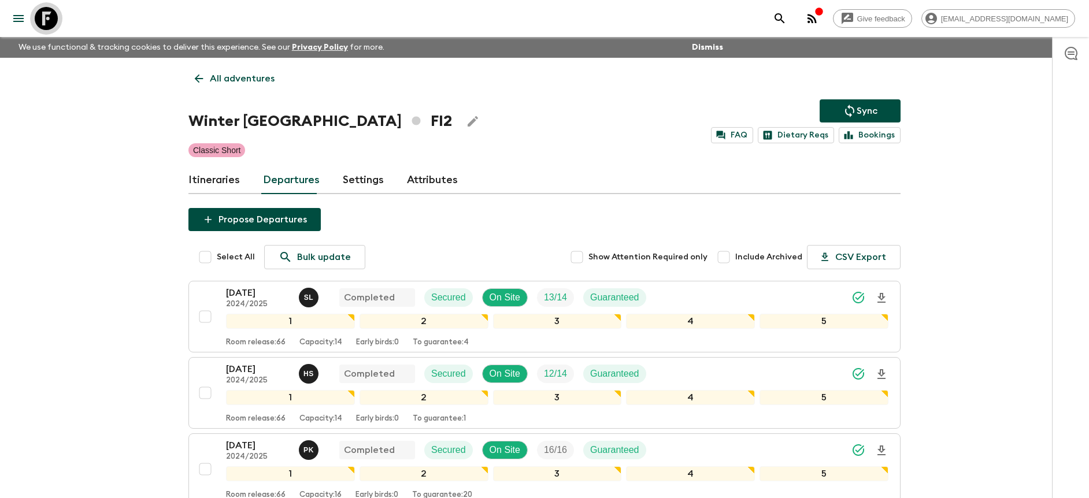
drag, startPoint x: 35, startPoint y: 18, endPoint x: 146, endPoint y: 3, distance: 112.0
click at [35, 18] on icon at bounding box center [46, 18] width 23 height 23
